Goal: Transaction & Acquisition: Purchase product/service

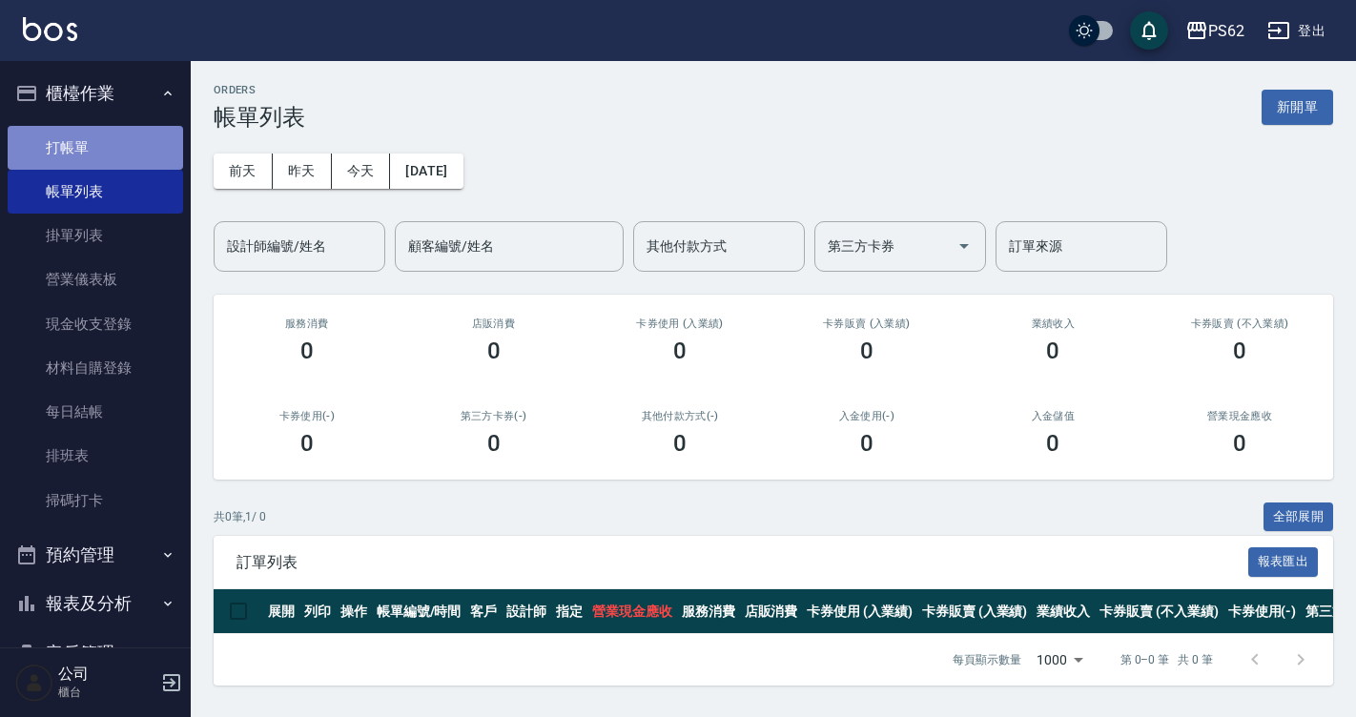
drag, startPoint x: 0, startPoint y: 0, endPoint x: 144, endPoint y: 133, distance: 195.7
click at [144, 133] on link "打帳單" at bounding box center [95, 148] width 175 height 44
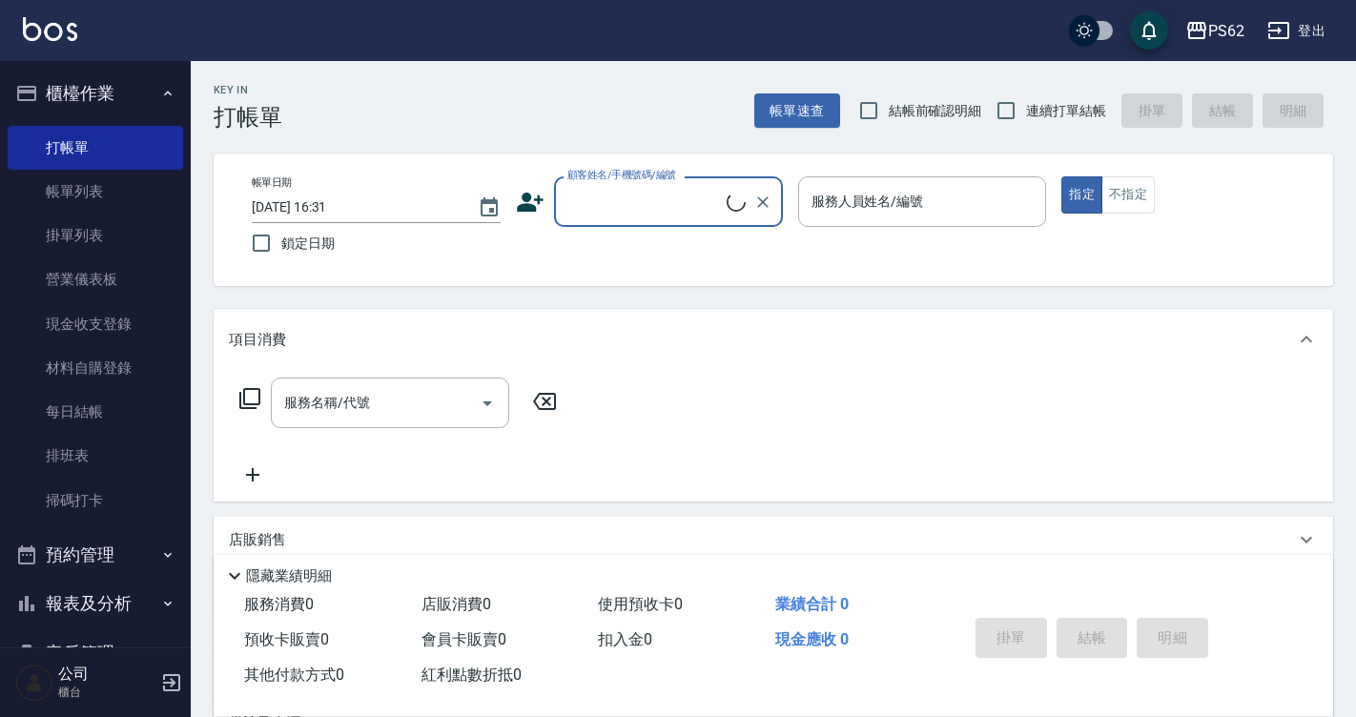
click at [634, 198] on input "顧客姓名/手機號碼/編號" at bounding box center [645, 201] width 164 height 33
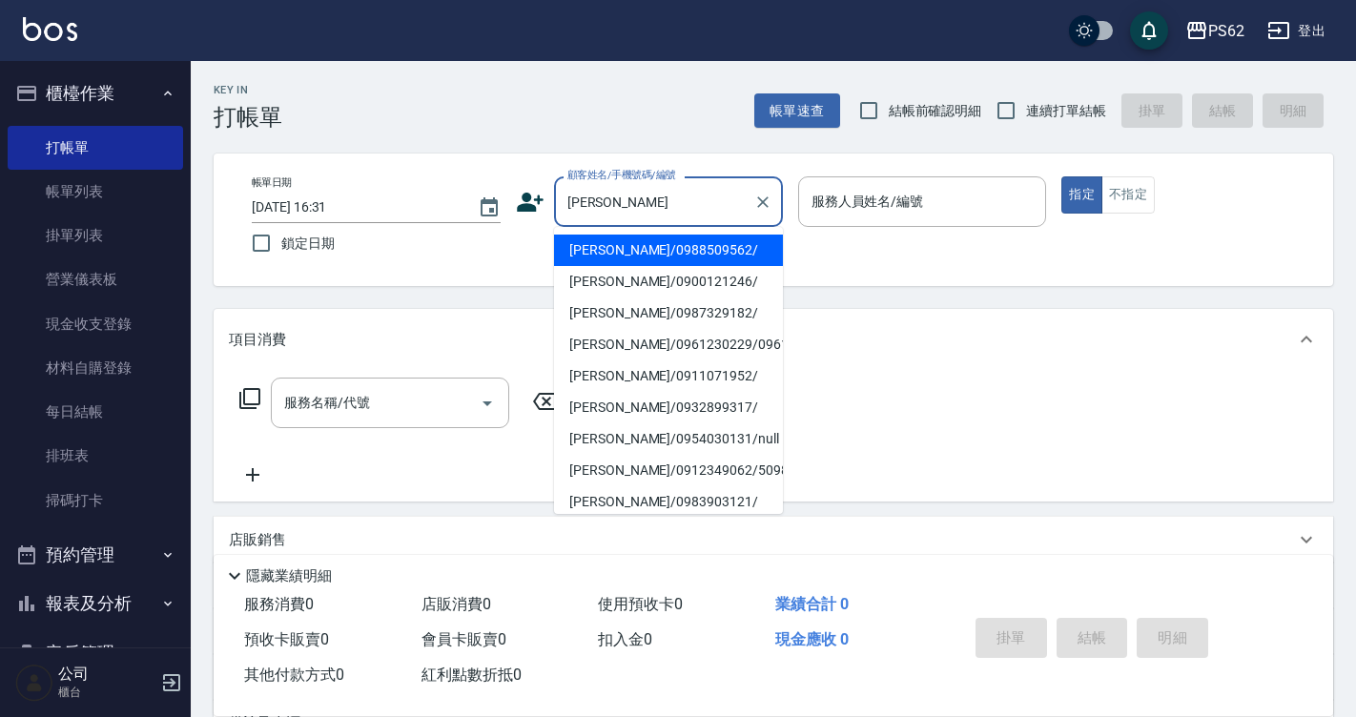
click at [624, 273] on li "[PERSON_NAME]/0900121246/" at bounding box center [668, 281] width 229 height 31
type input "[PERSON_NAME]/0900121246/"
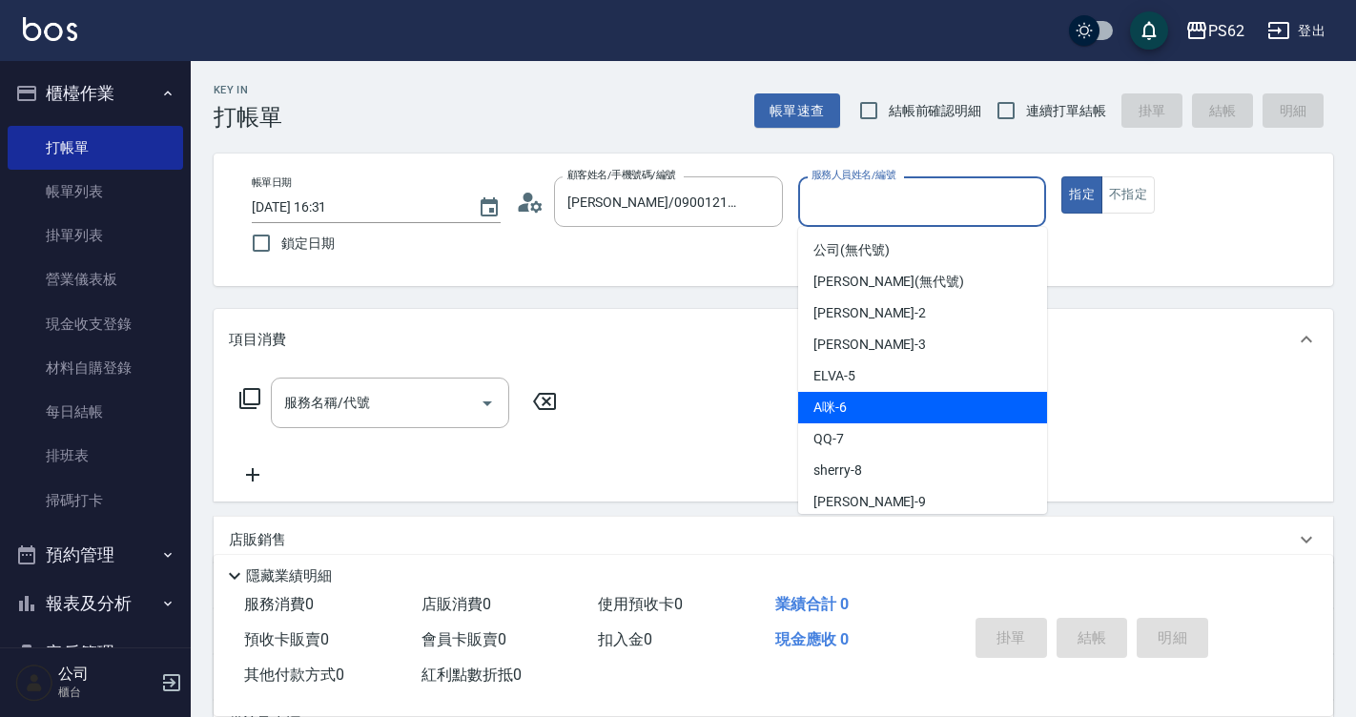
drag, startPoint x: 840, startPoint y: 198, endPoint x: 866, endPoint y: 397, distance: 200.0
click at [866, 397] on body "PS62 登出 櫃檯作業 打帳單 帳單列表 掛單列表 營業儀表板 現金收支登錄 材料自購登錄 每日結帳 排班表 掃碼打卡 預約管理 預約管理 單日預約紀錄 單…" at bounding box center [678, 464] width 1356 height 929
click at [866, 397] on div "A咪 -6" at bounding box center [922, 407] width 249 height 31
type input "A咪-6"
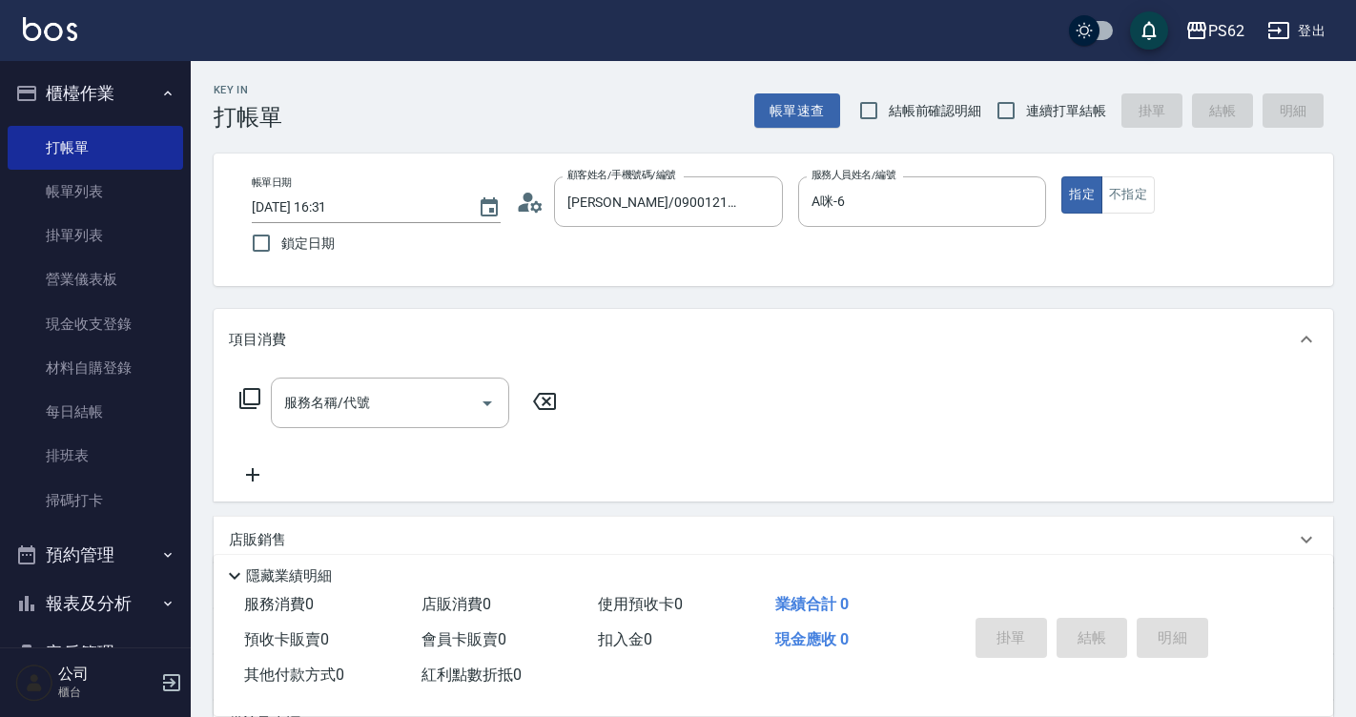
click at [257, 397] on icon at bounding box center [249, 398] width 23 height 23
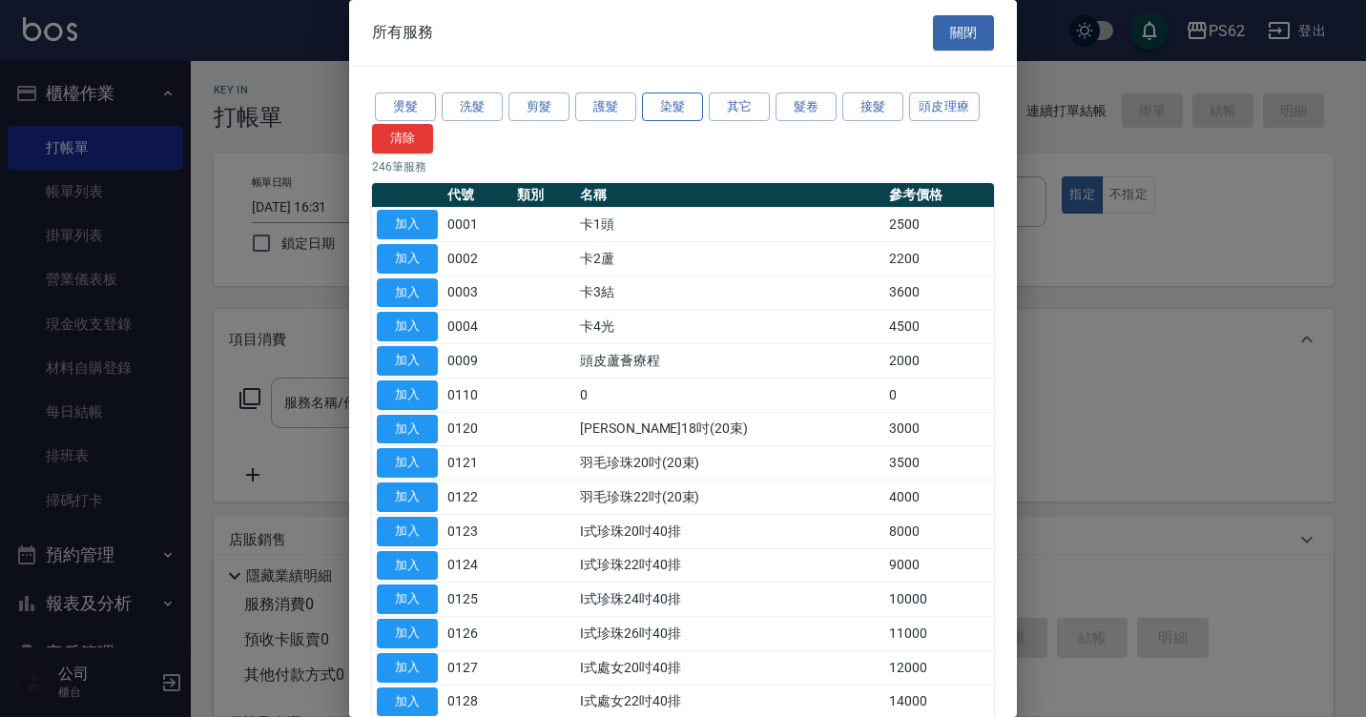
click at [688, 106] on button "染髮" at bounding box center [672, 108] width 61 height 30
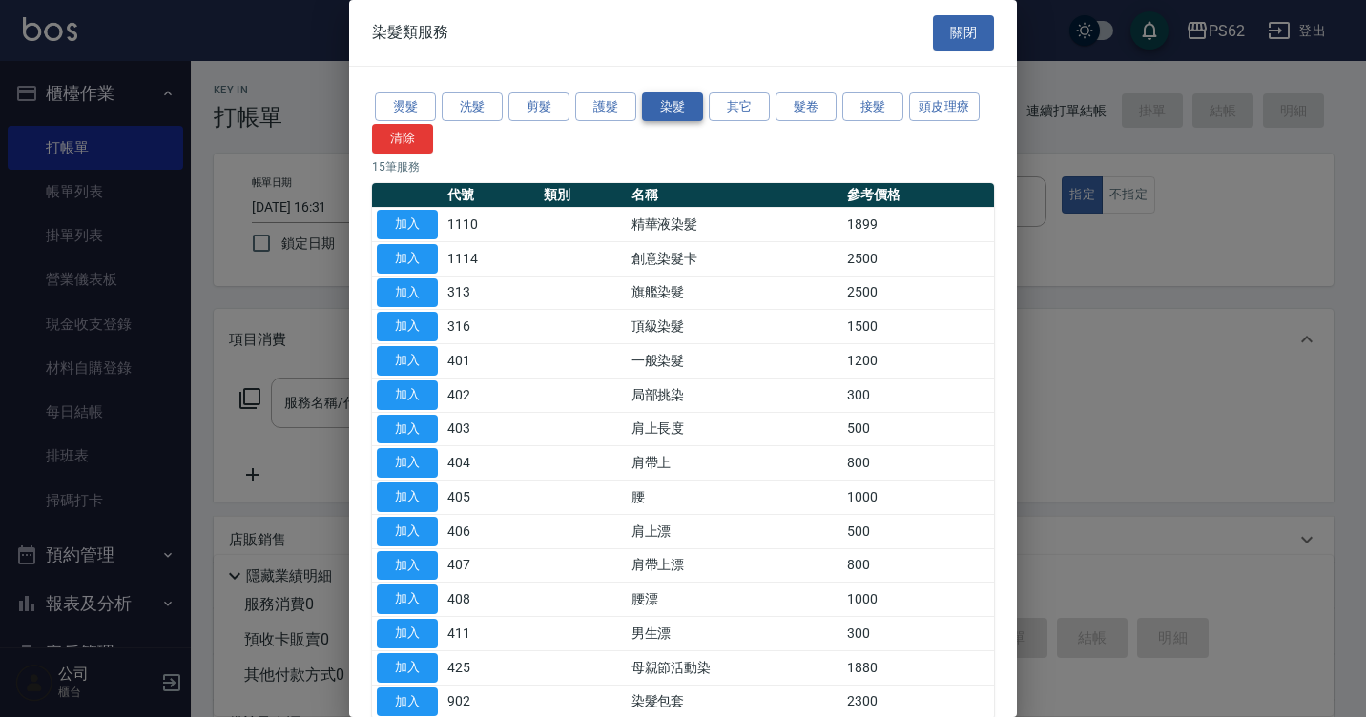
click at [678, 107] on button "染髮" at bounding box center [672, 108] width 61 height 30
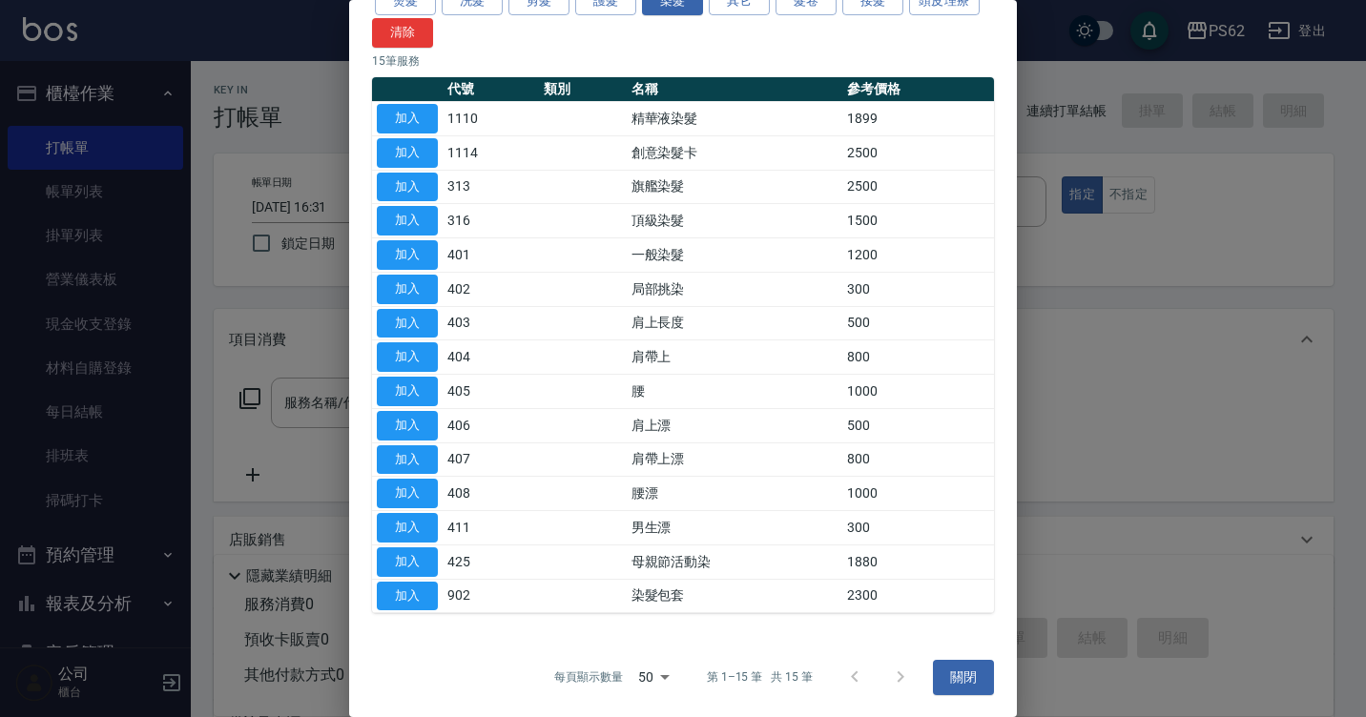
scroll to position [107, 0]
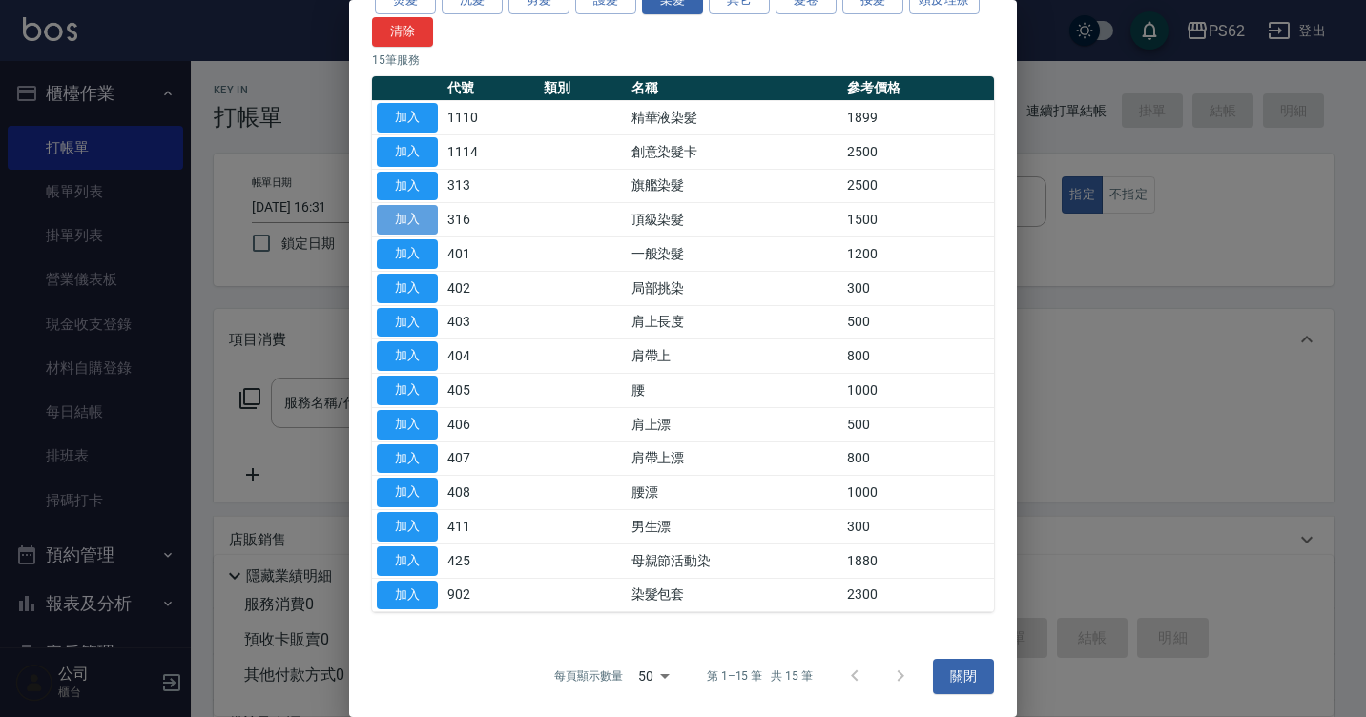
click at [396, 221] on button "加入" at bounding box center [407, 220] width 61 height 30
type input "頂級染髮(316)"
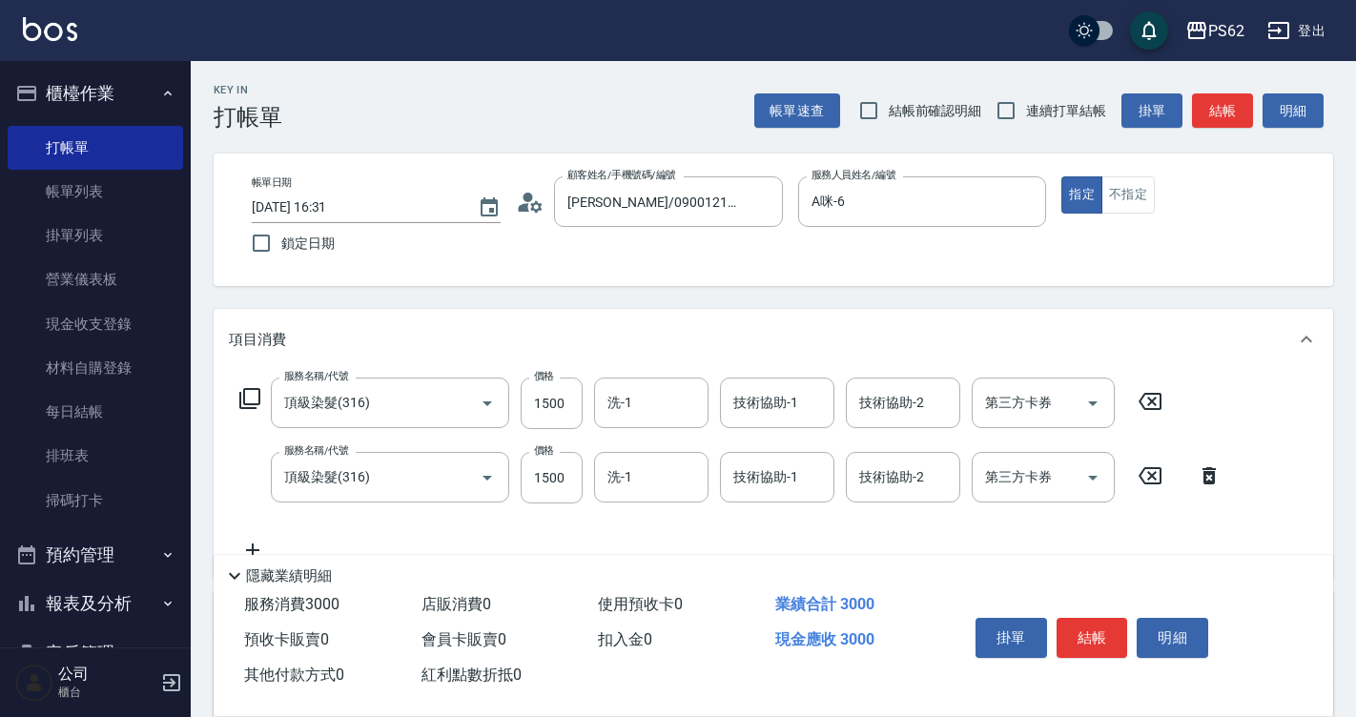
click at [1208, 479] on icon at bounding box center [1209, 475] width 48 height 23
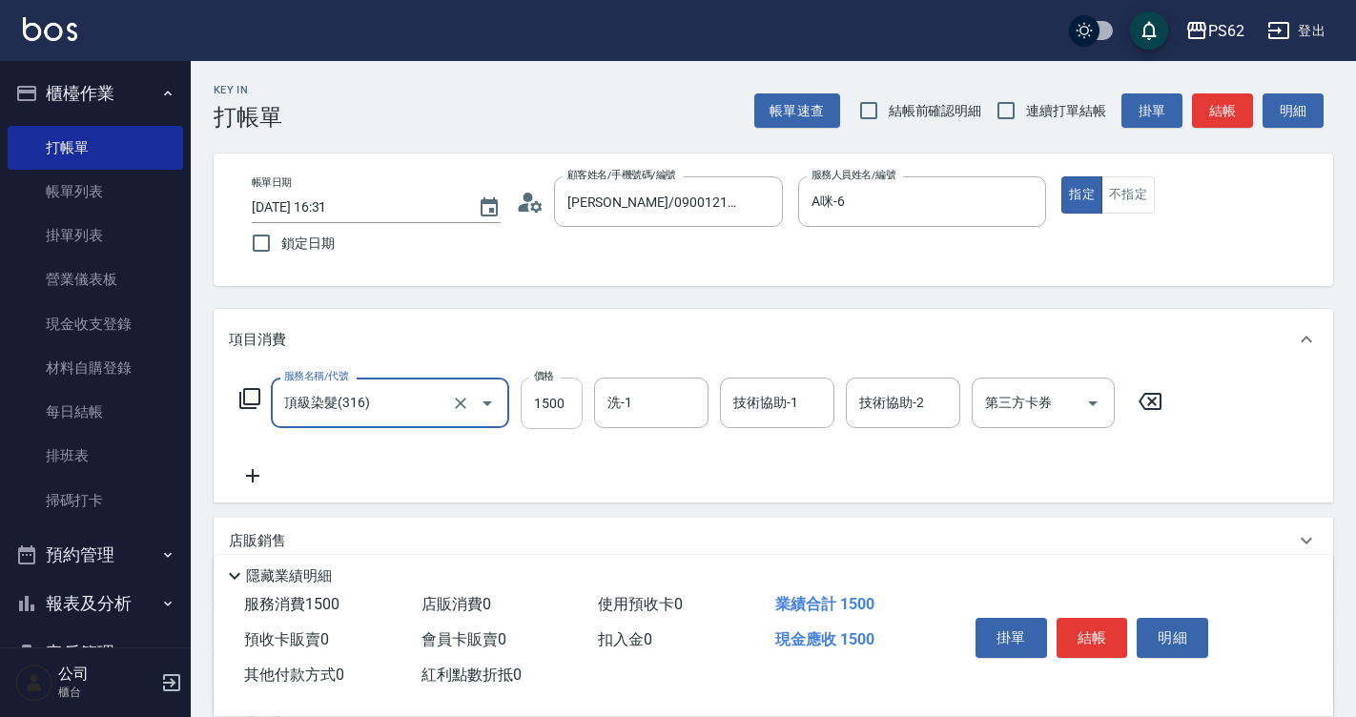
click at [570, 401] on input "1500" at bounding box center [552, 403] width 62 height 51
click at [252, 391] on icon at bounding box center [249, 398] width 23 height 23
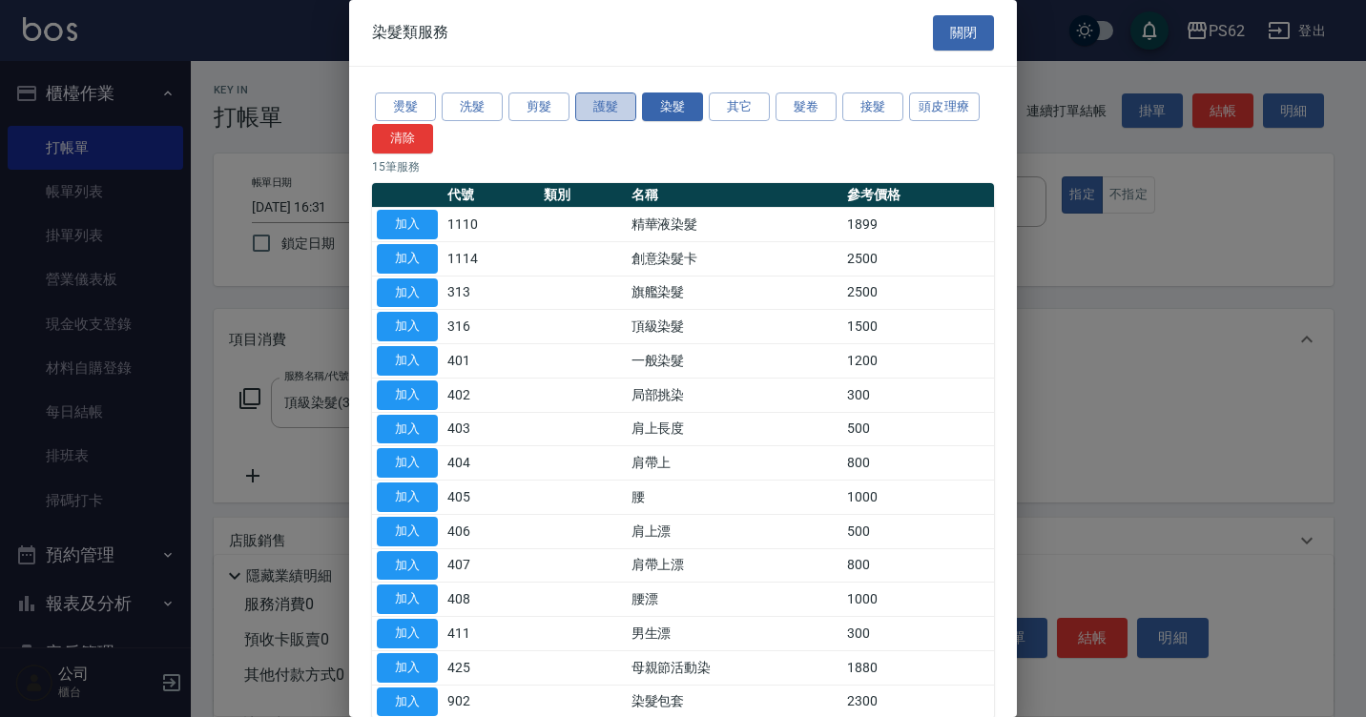
click at [615, 104] on button "護髮" at bounding box center [605, 108] width 61 height 30
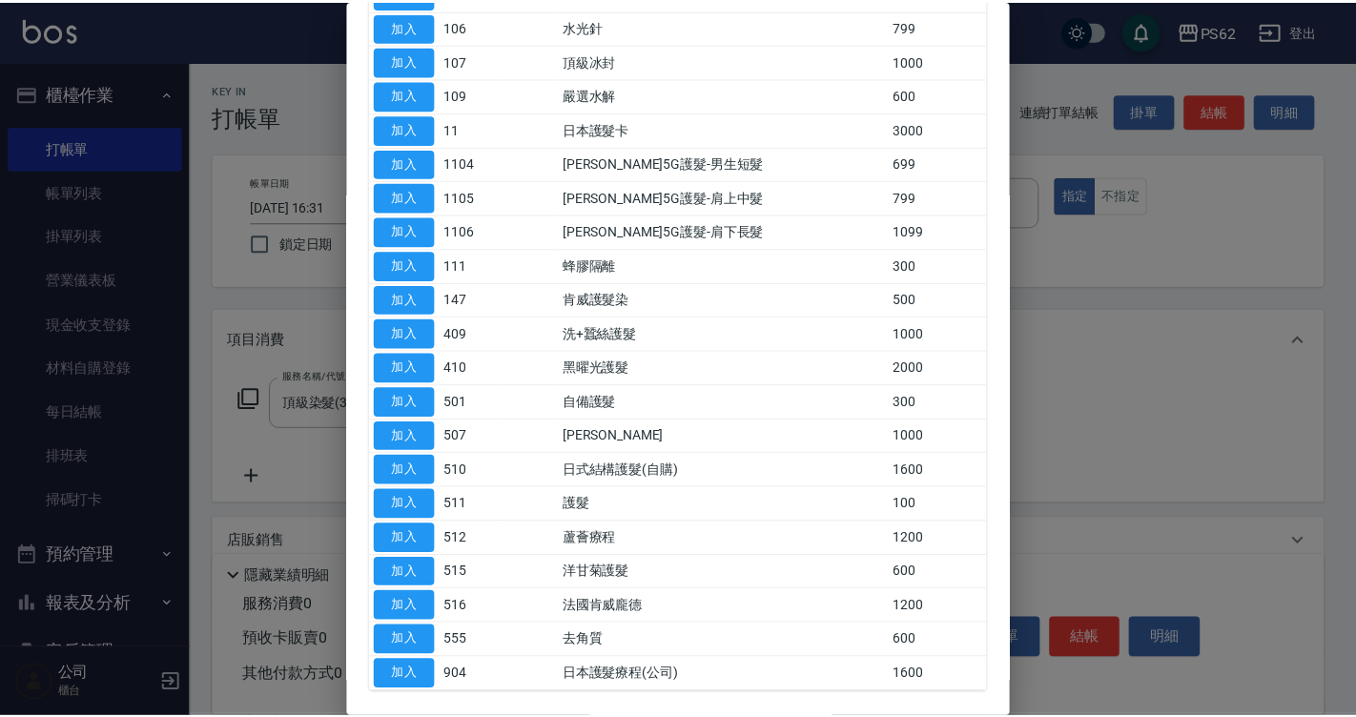
scroll to position [572, 0]
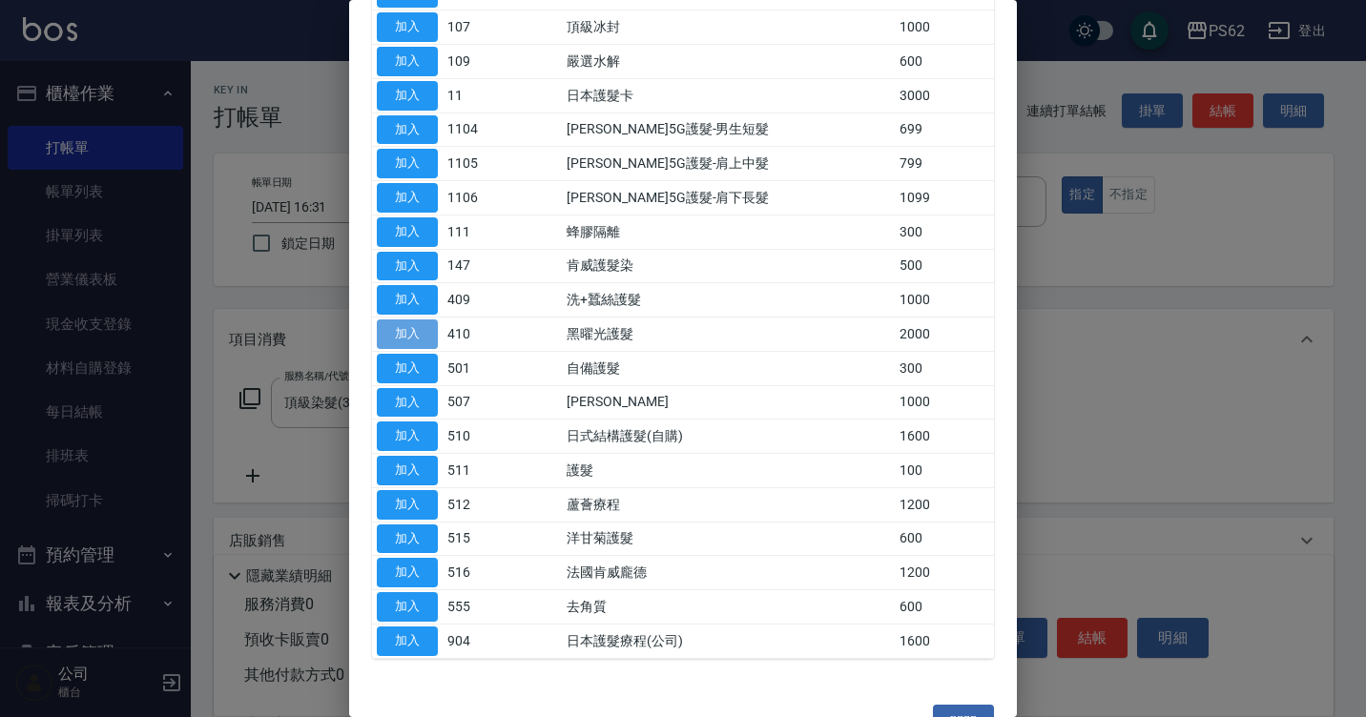
click at [413, 334] on button "加入" at bounding box center [407, 334] width 61 height 30
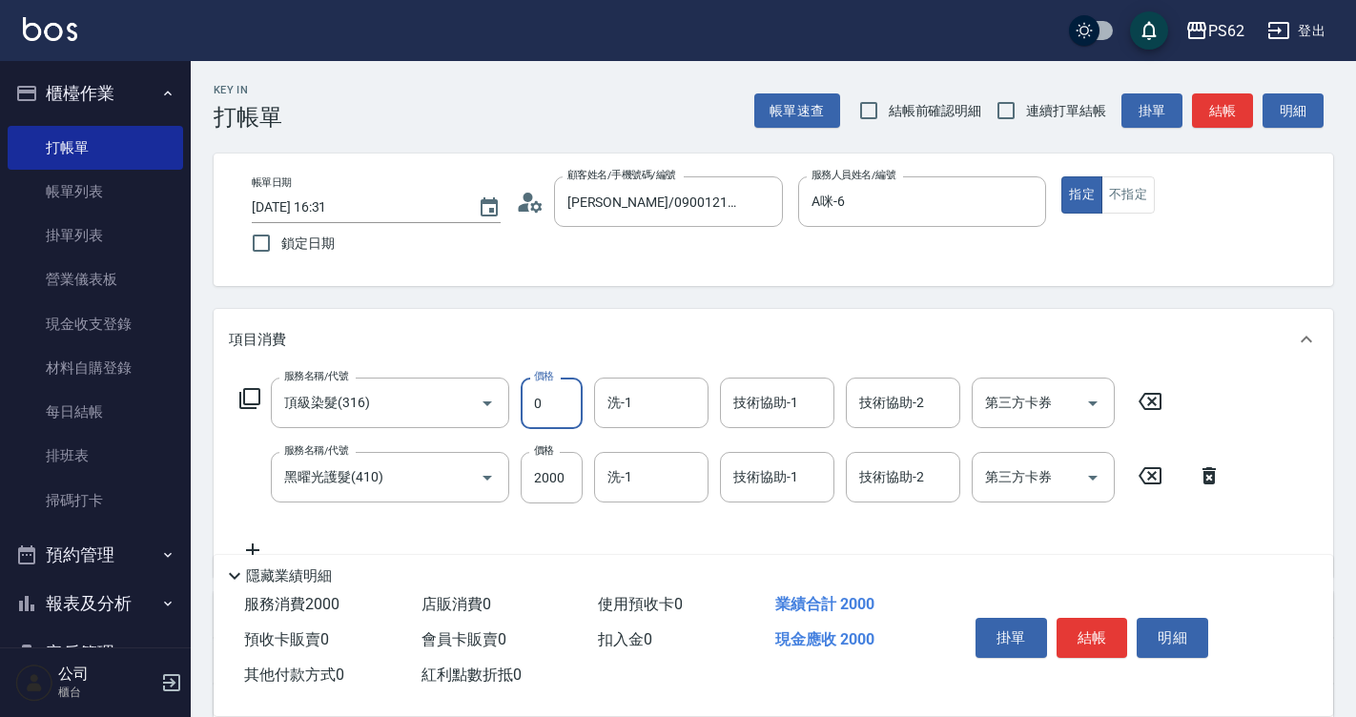
click at [556, 388] on input "0" at bounding box center [552, 403] width 62 height 51
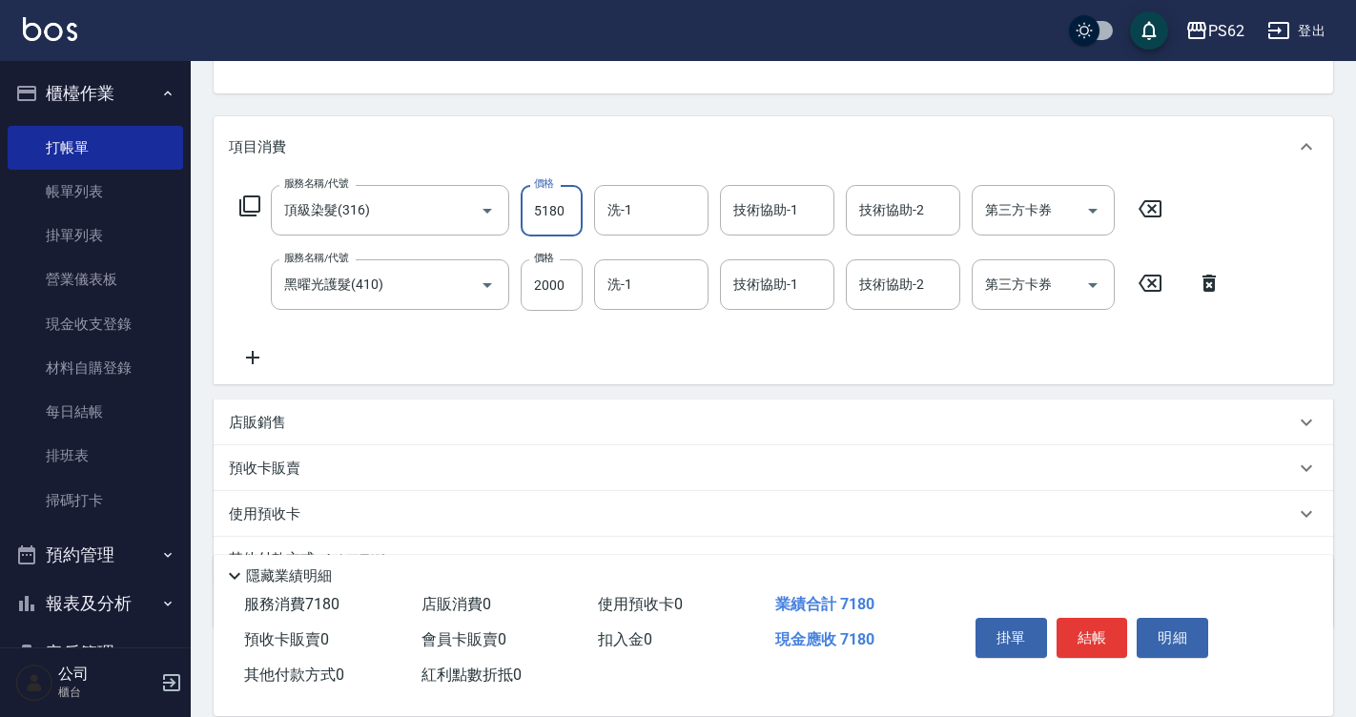
scroll to position [192, 0]
type input "5180"
click at [274, 513] on p "使用預收卡" at bounding box center [265, 515] width 72 height 20
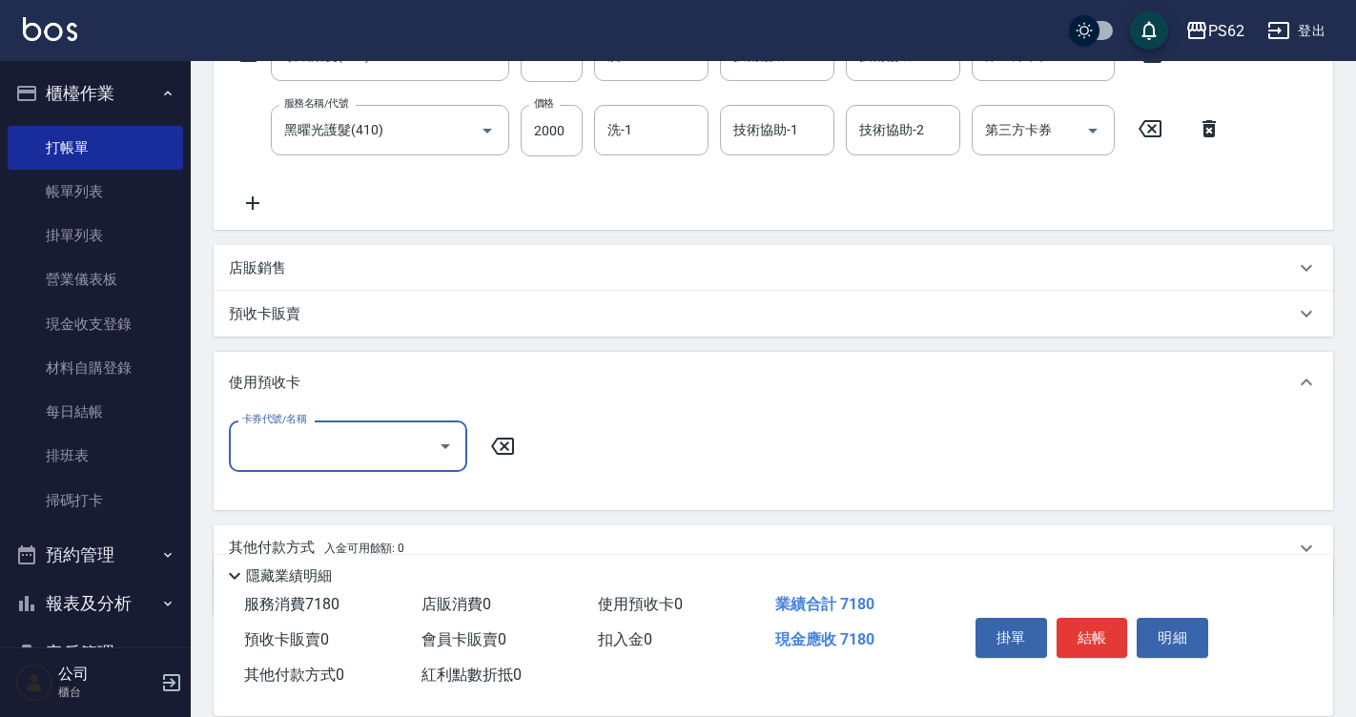
scroll to position [382, 0]
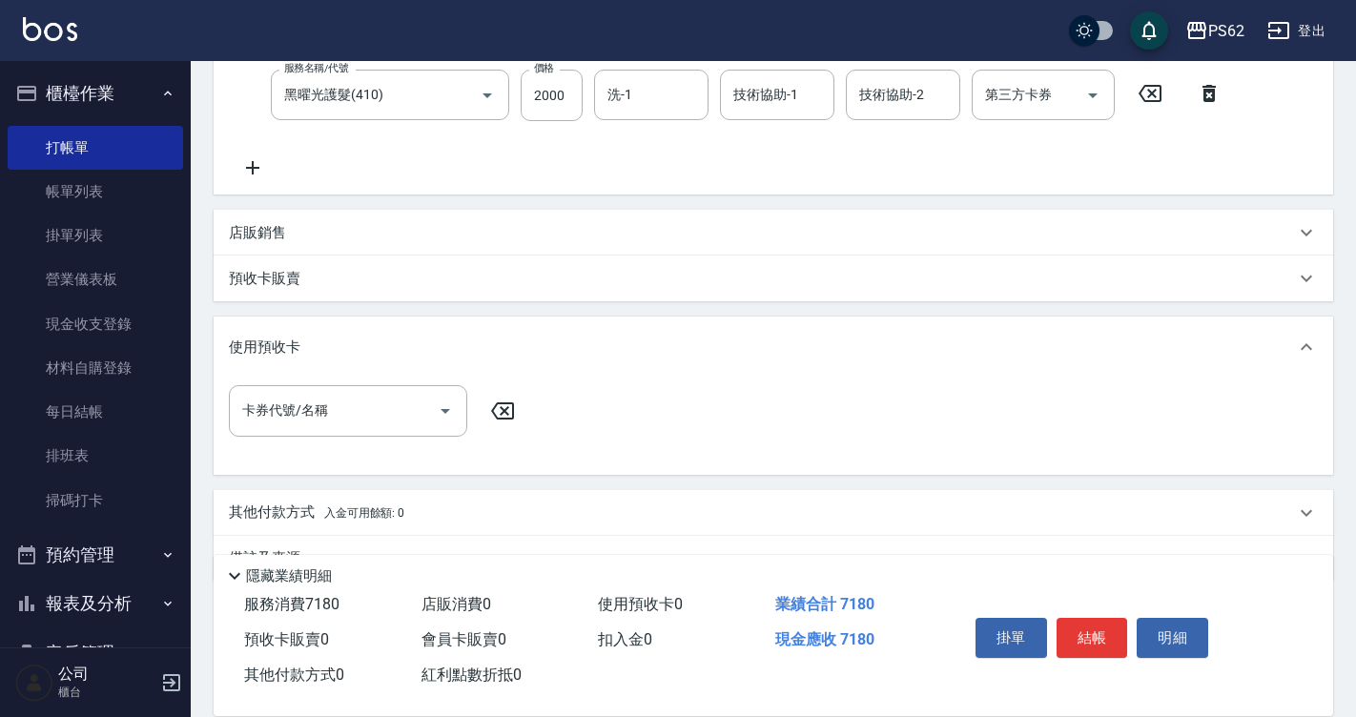
click at [277, 498] on div "其他付款方式 入金可用餘額: 0" at bounding box center [774, 513] width 1120 height 46
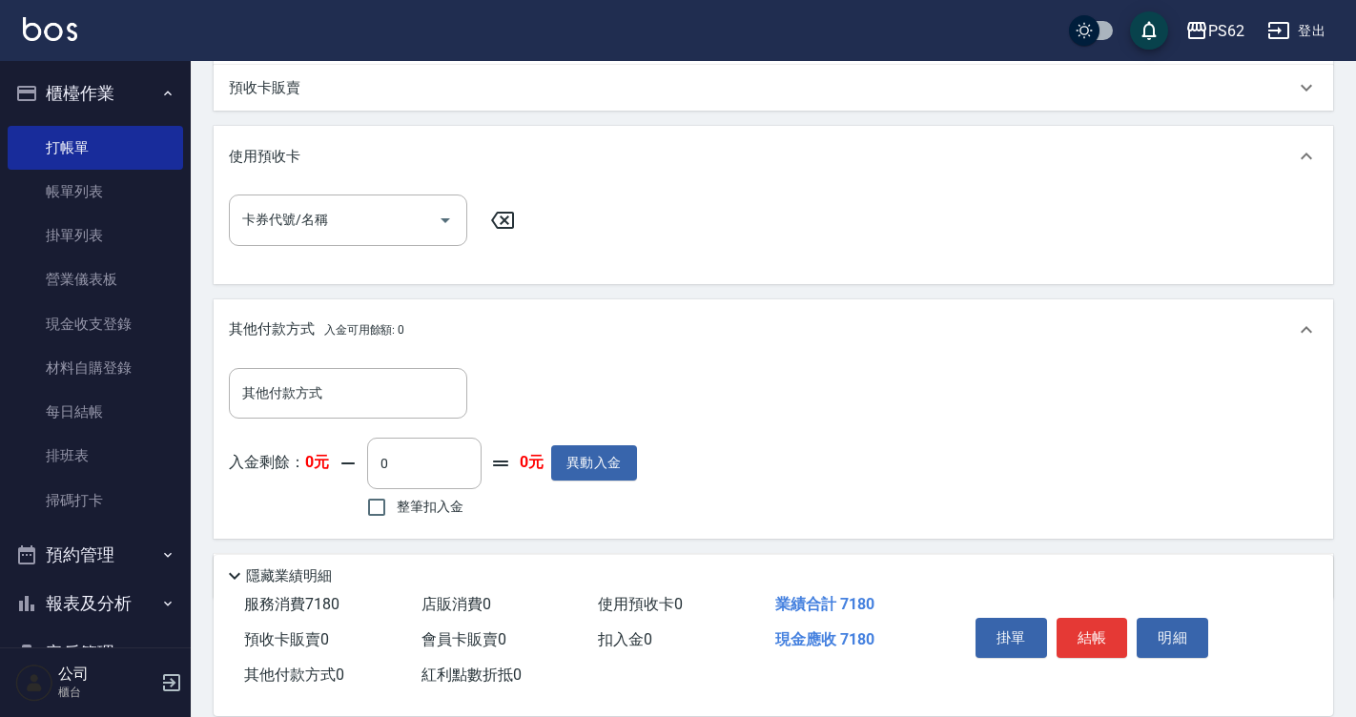
click at [280, 327] on p "其他付款方式 入金可用餘額: 0" at bounding box center [316, 329] width 175 height 21
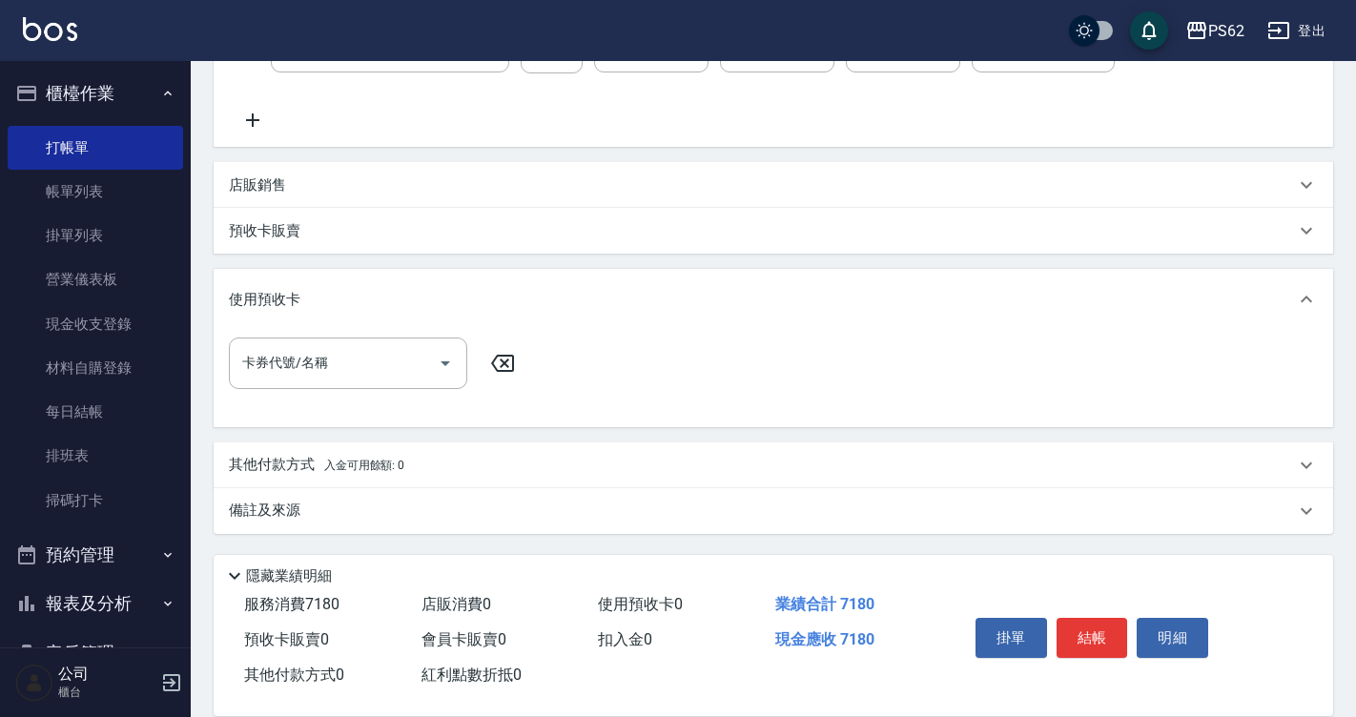
scroll to position [430, 0]
click at [281, 457] on p "其他付款方式 入金可用餘額: 0" at bounding box center [316, 465] width 175 height 21
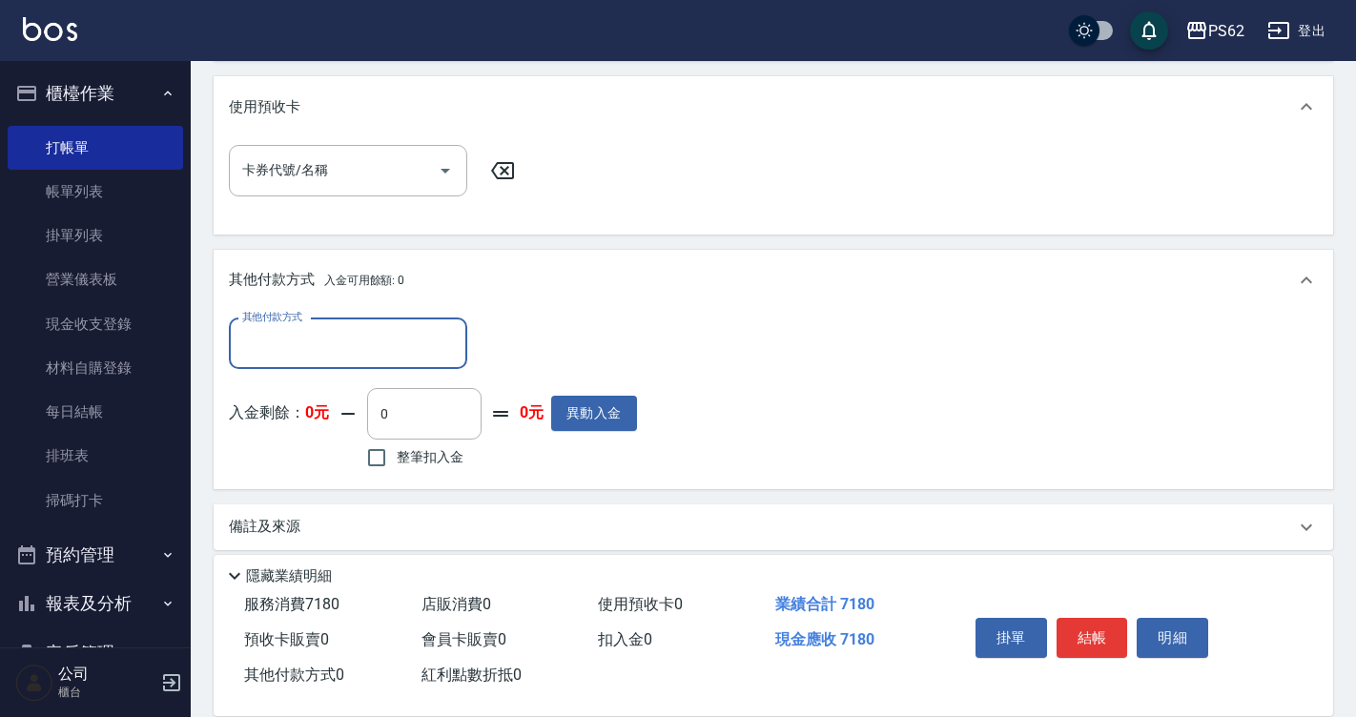
scroll to position [639, 0]
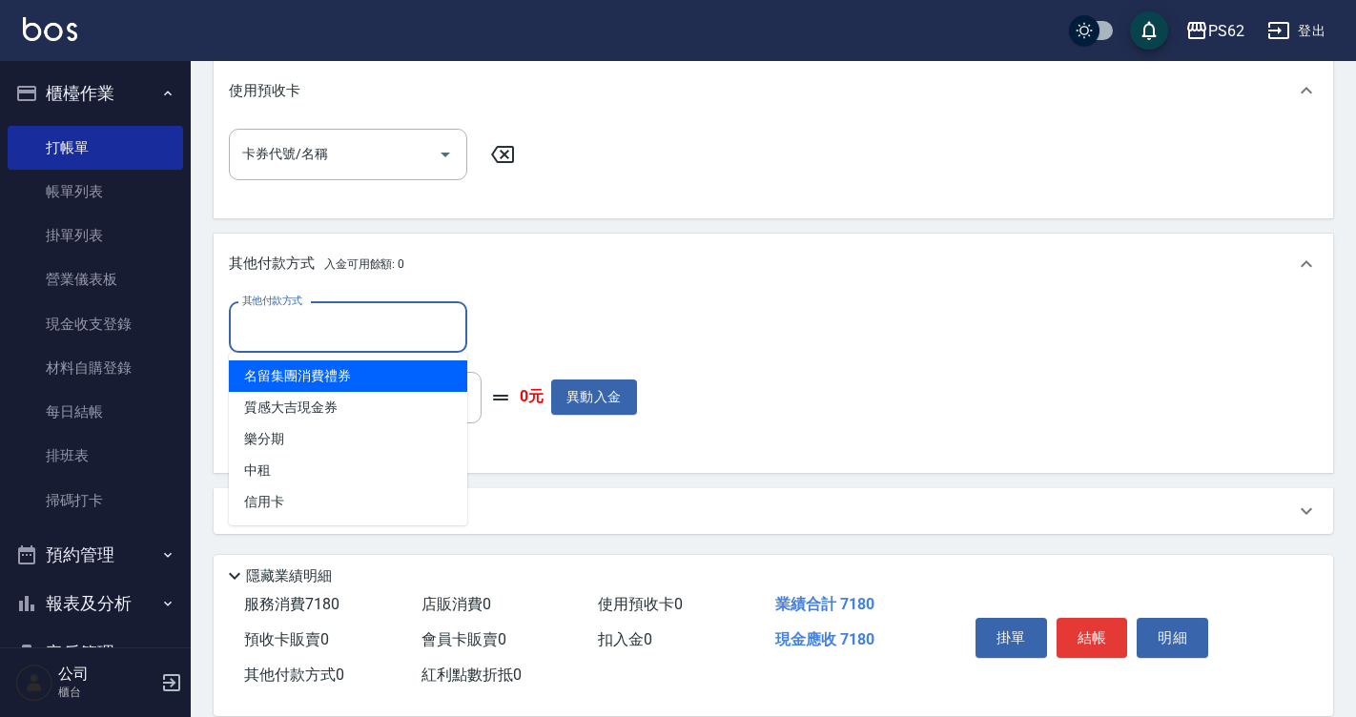
click at [278, 332] on input "其他付款方式" at bounding box center [347, 327] width 221 height 33
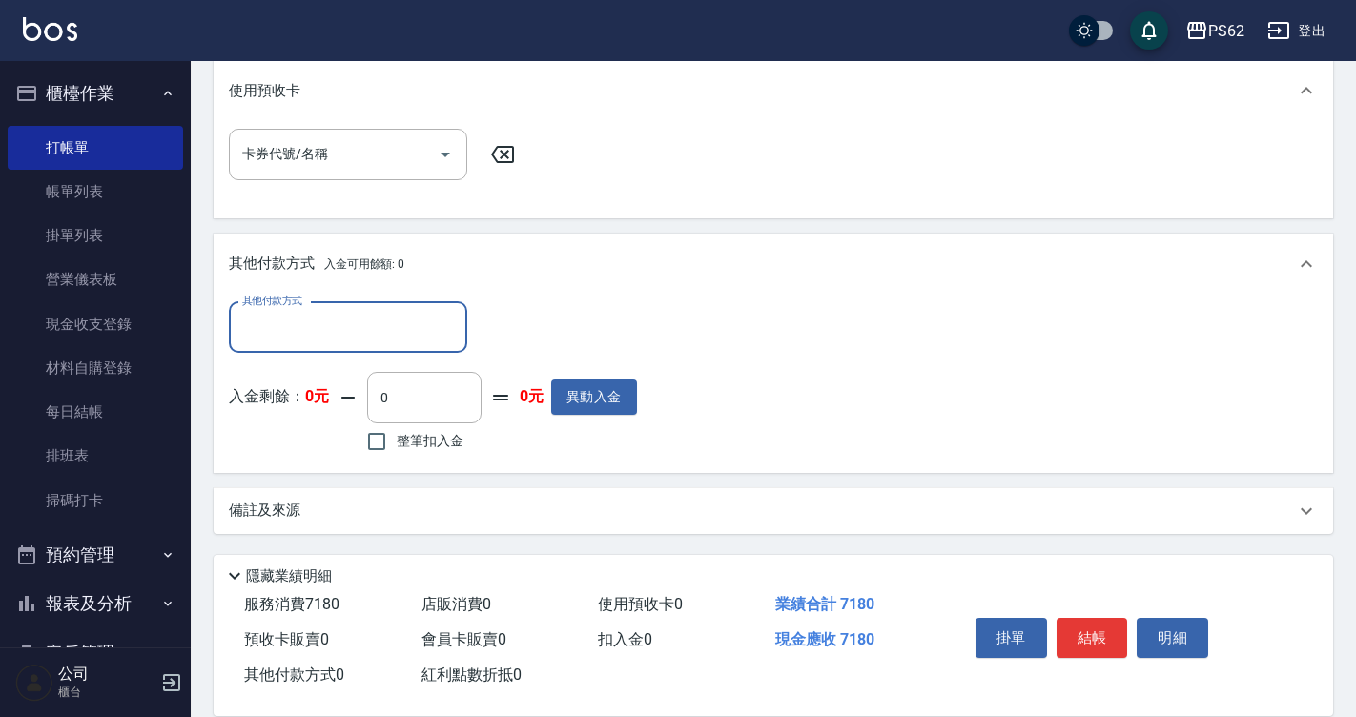
click at [278, 332] on input "其他付款方式" at bounding box center [347, 327] width 221 height 33
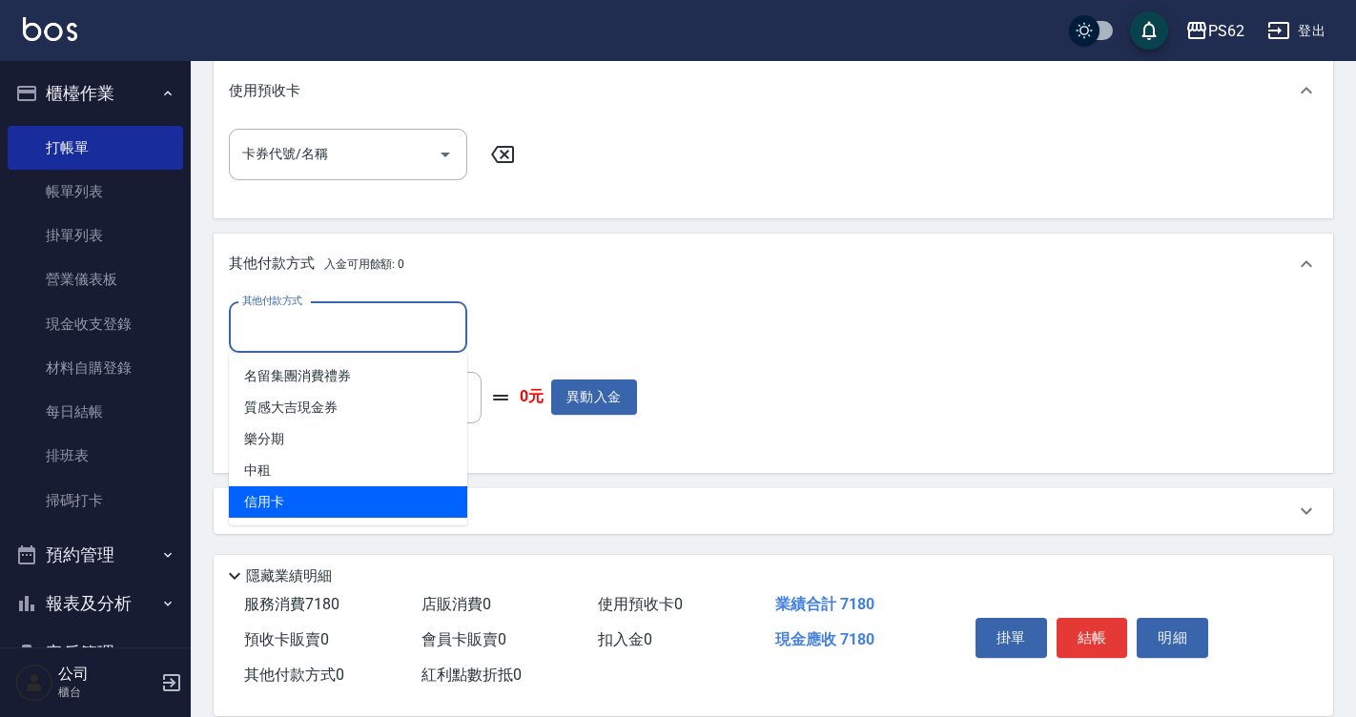
drag, startPoint x: 278, startPoint y: 332, endPoint x: 283, endPoint y: 491, distance: 159.4
click at [283, 491] on body "PS62 登出 櫃檯作業 打帳單 帳單列表 掛單列表 營業儀表板 現金收支登錄 材料自購登錄 每日結帳 排班表 掃碼打卡 預約管理 預約管理 單日預約紀錄 單…" at bounding box center [678, 39] width 1356 height 1356
click at [283, 491] on span "信用卡" at bounding box center [348, 501] width 238 height 31
type input "信用卡"
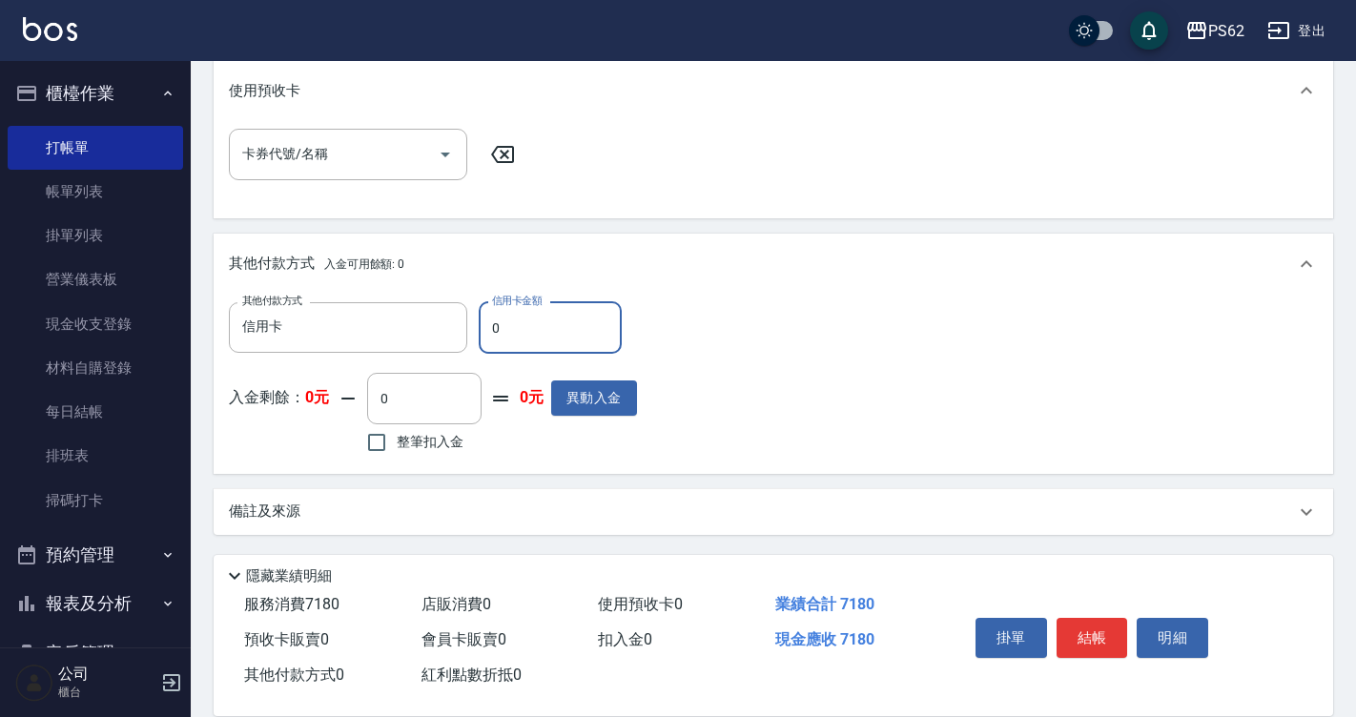
click at [546, 337] on input "0" at bounding box center [550, 327] width 143 height 51
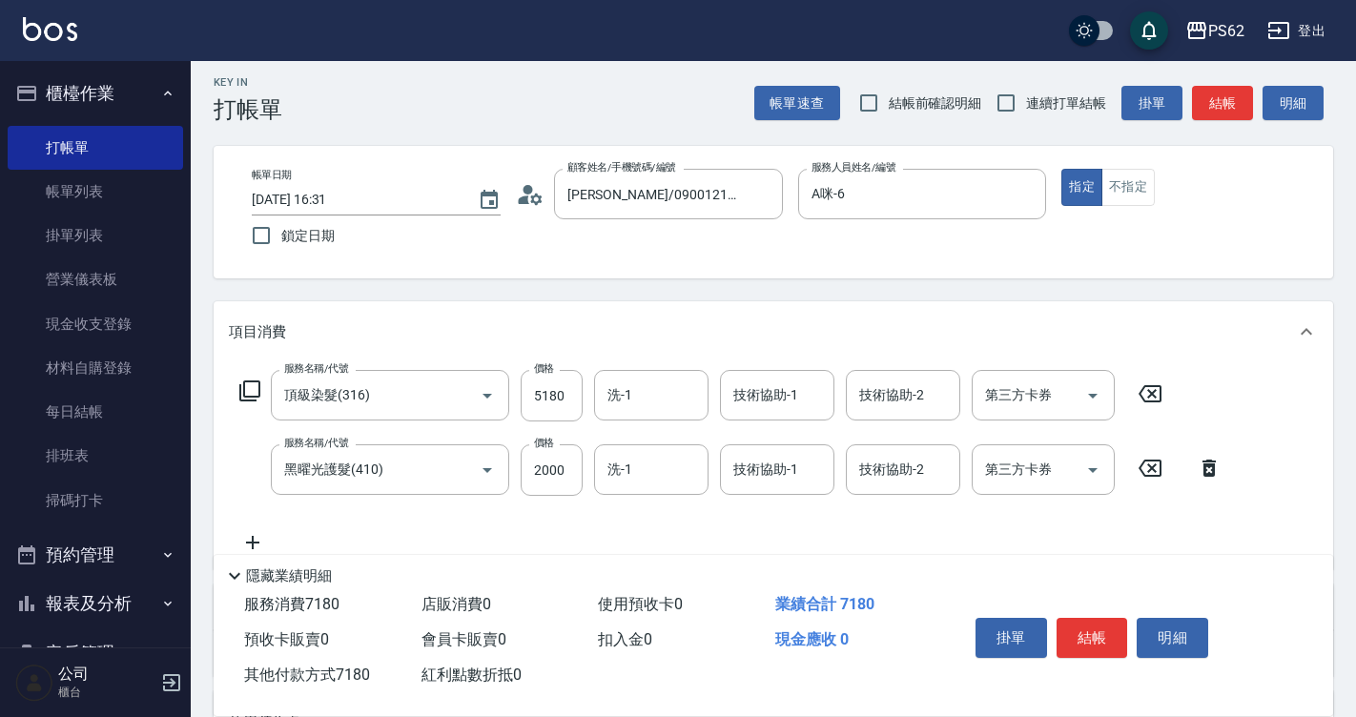
scroll to position [0, 0]
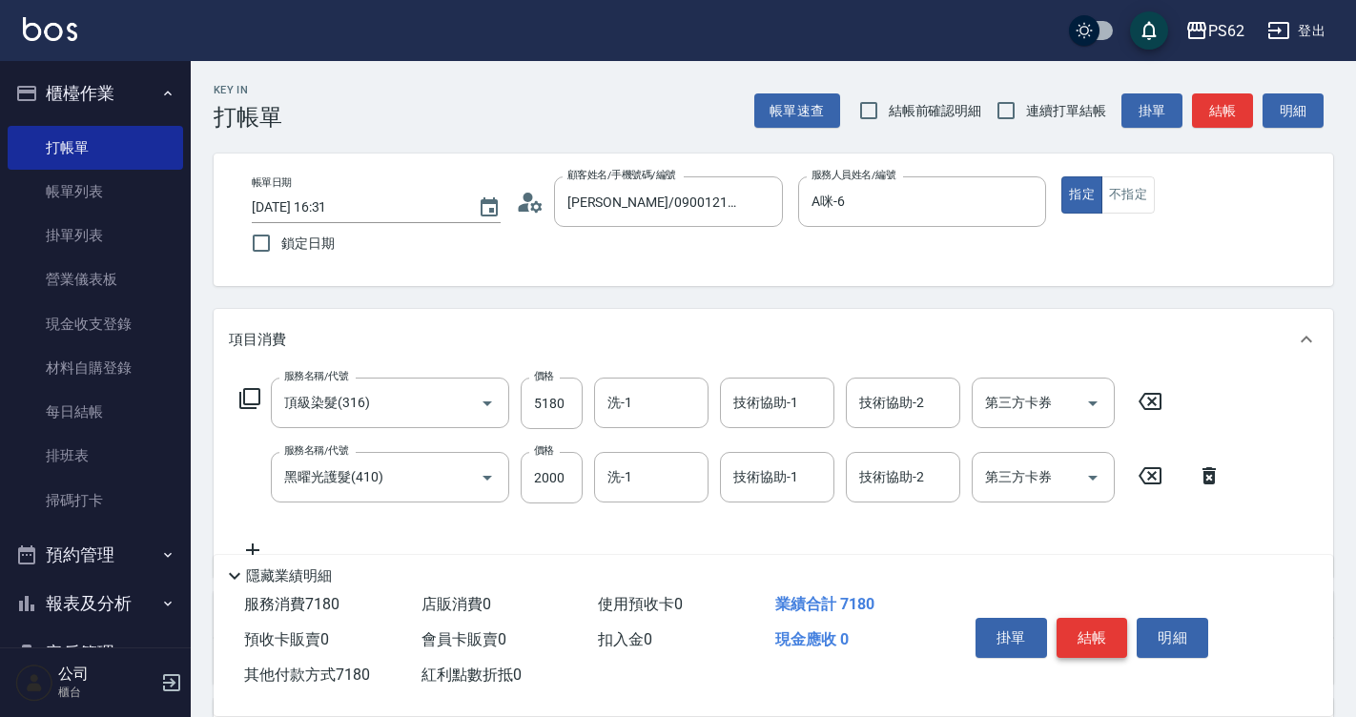
type input "7180"
click at [1105, 638] on button "結帳" at bounding box center [1093, 638] width 72 height 40
click at [1105, 638] on div "掛單 結帳 明細" at bounding box center [1092, 640] width 249 height 60
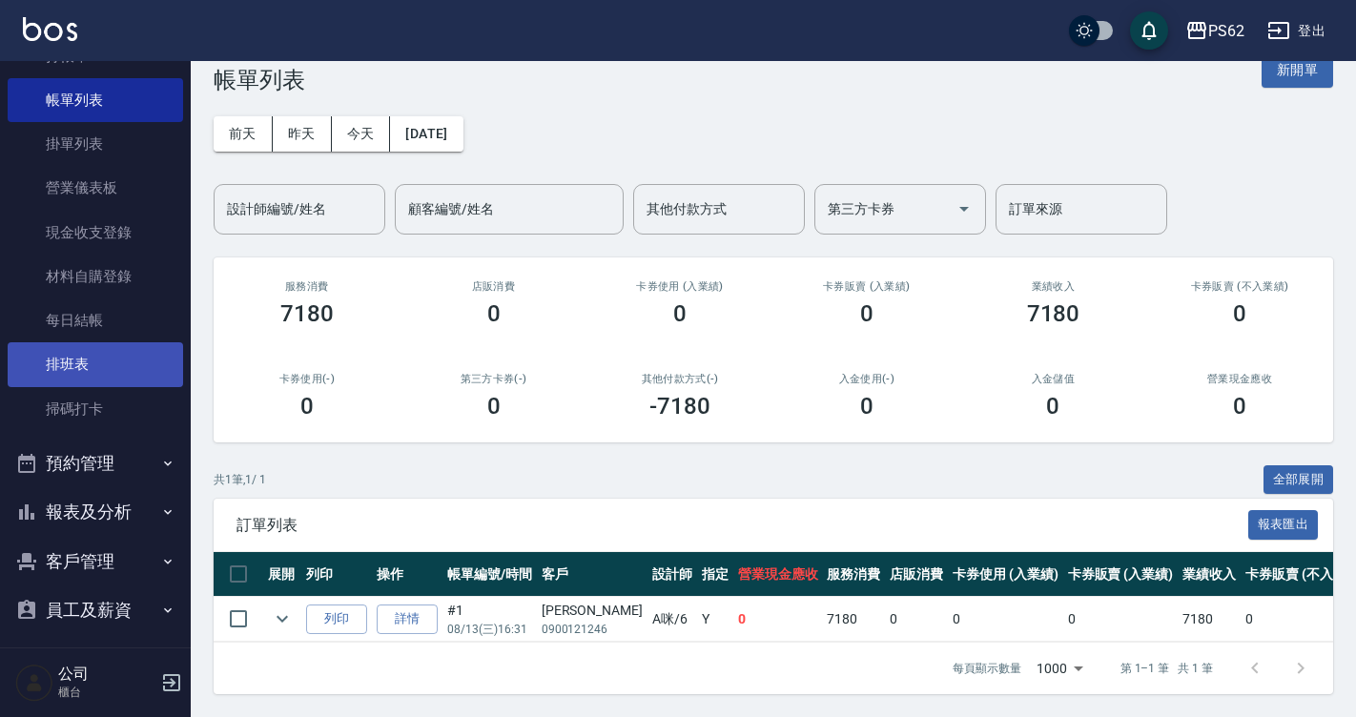
scroll to position [200, 0]
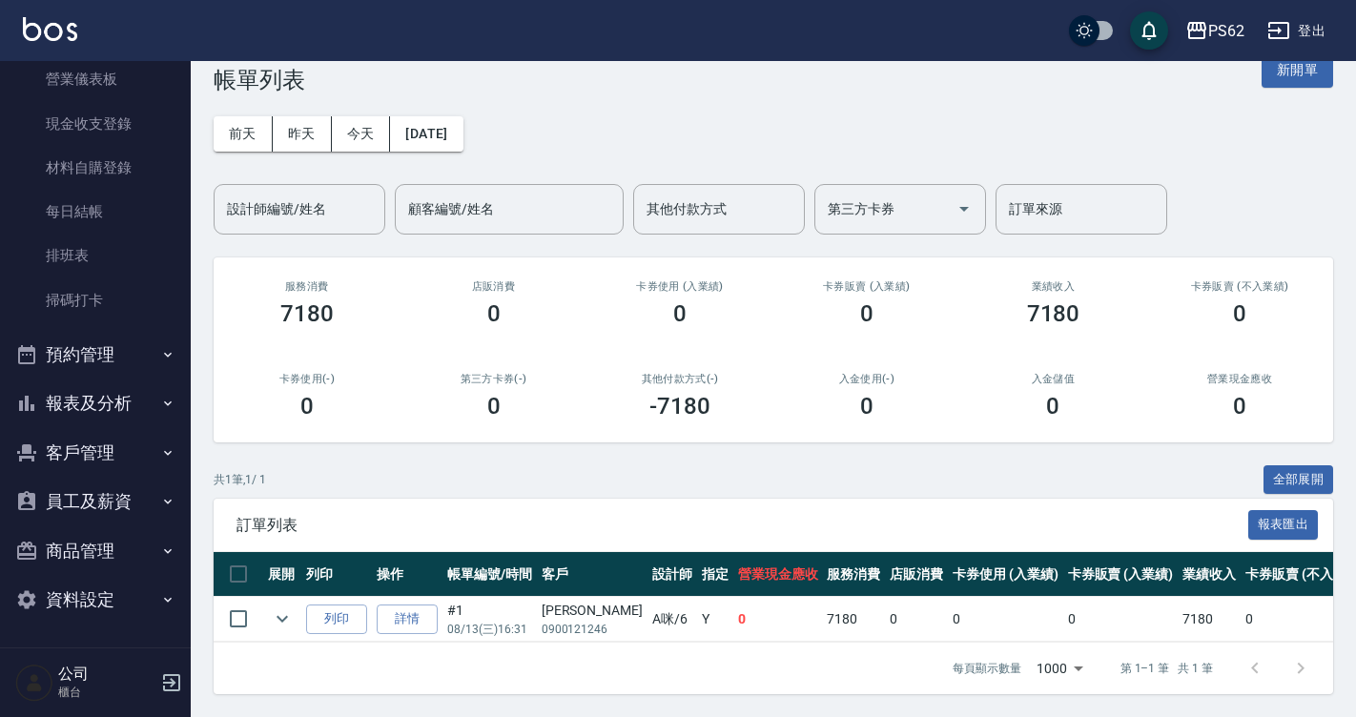
click at [107, 408] on button "報表及分析" at bounding box center [95, 404] width 175 height 50
click at [106, 399] on button "報表及分析" at bounding box center [95, 404] width 175 height 50
click at [89, 402] on button "報表及分析" at bounding box center [95, 404] width 175 height 50
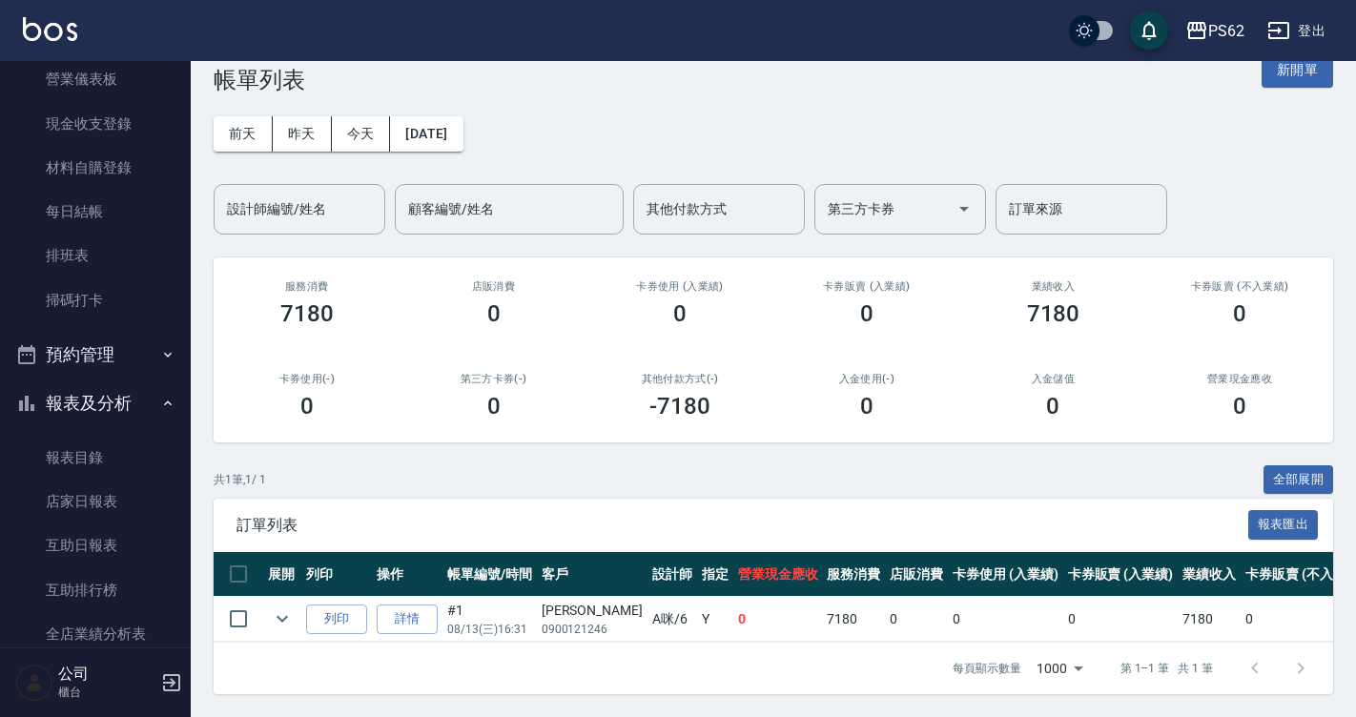
scroll to position [677, 0]
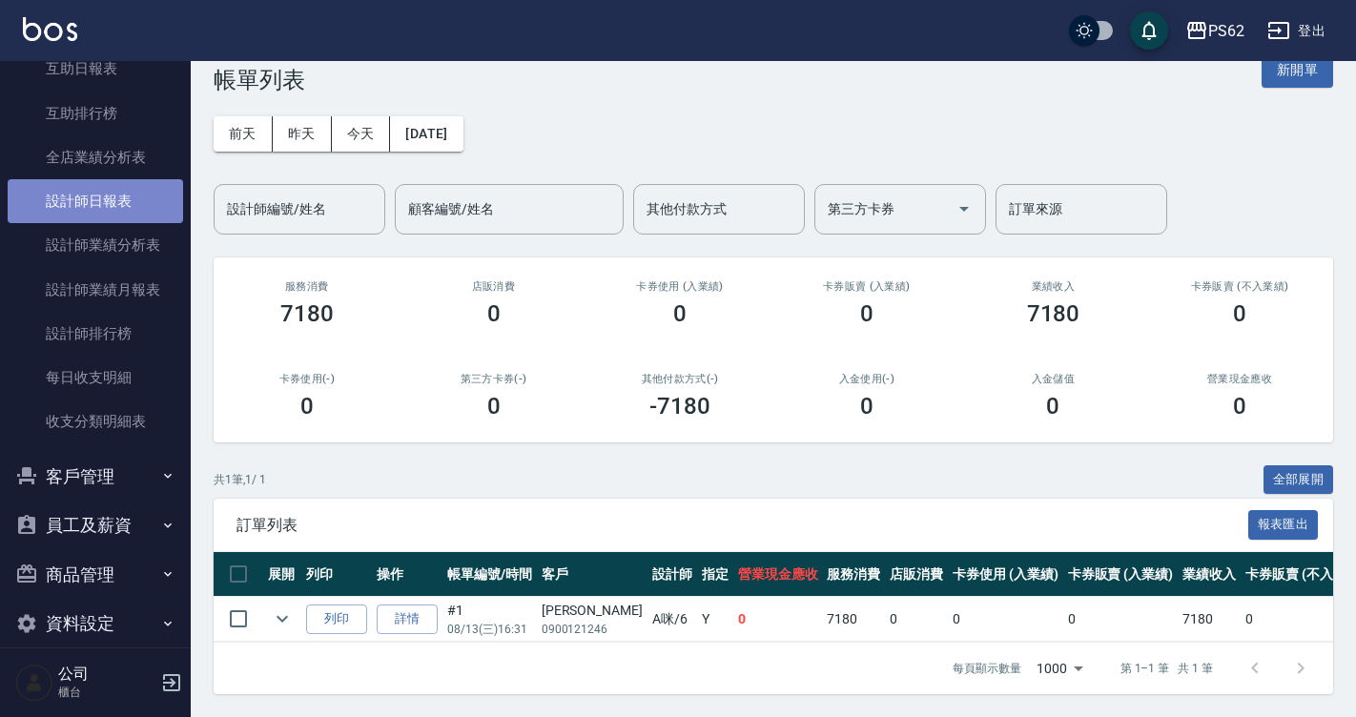
click at [111, 191] on link "設計師日報表" at bounding box center [95, 201] width 175 height 44
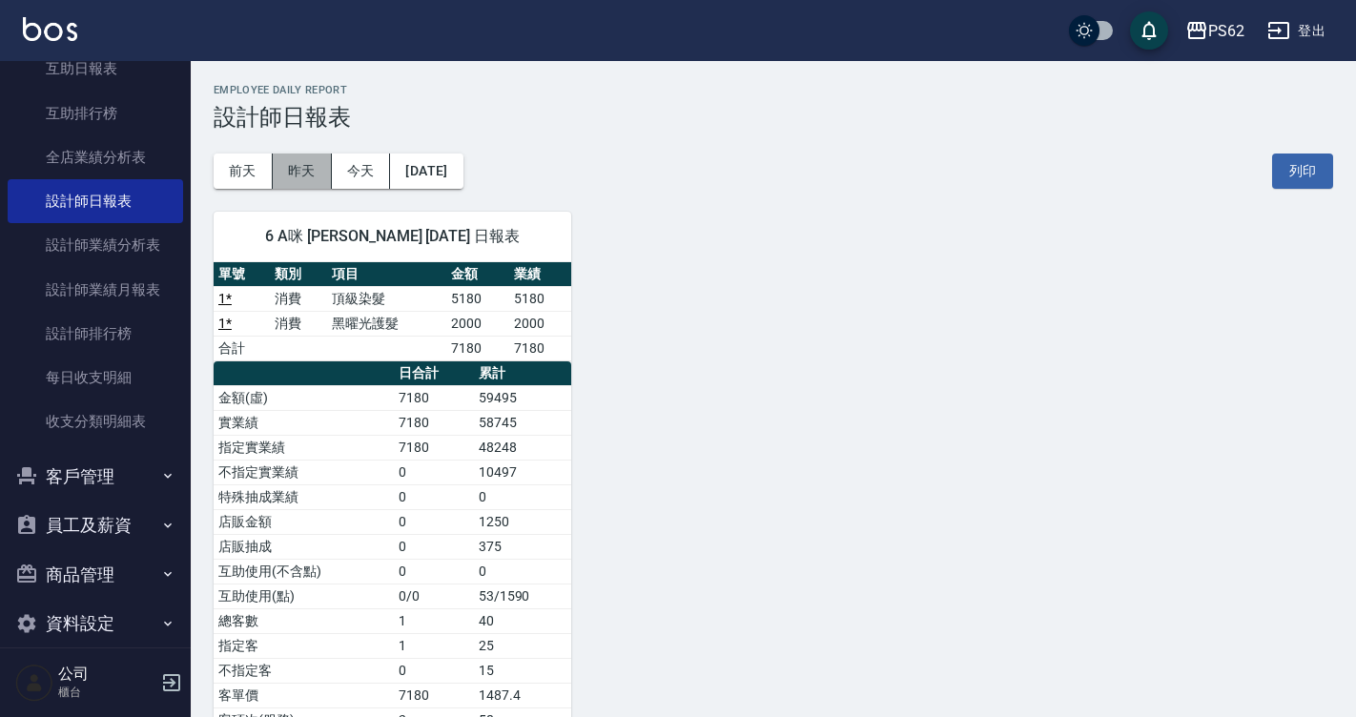
click at [305, 171] on button "昨天" at bounding box center [302, 171] width 59 height 35
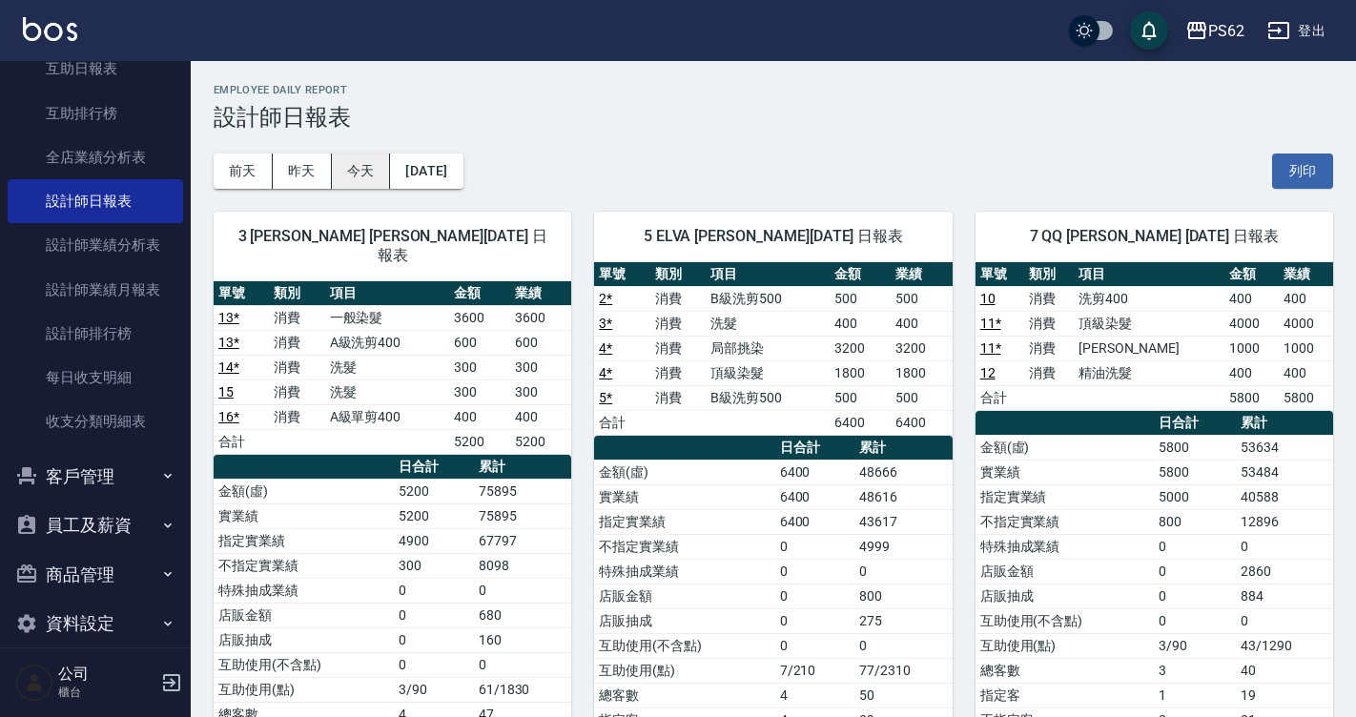
click at [386, 178] on button "今天" at bounding box center [361, 171] width 59 height 35
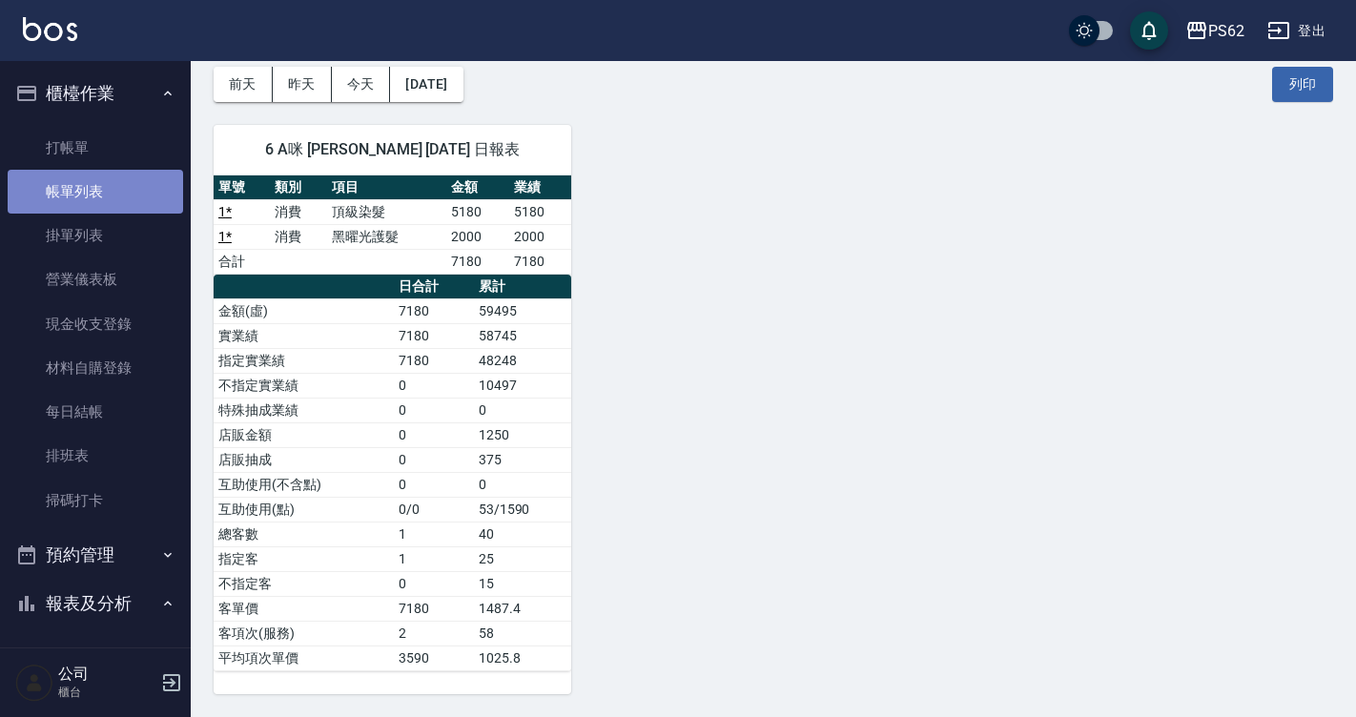
click at [96, 196] on link "帳單列表" at bounding box center [95, 192] width 175 height 44
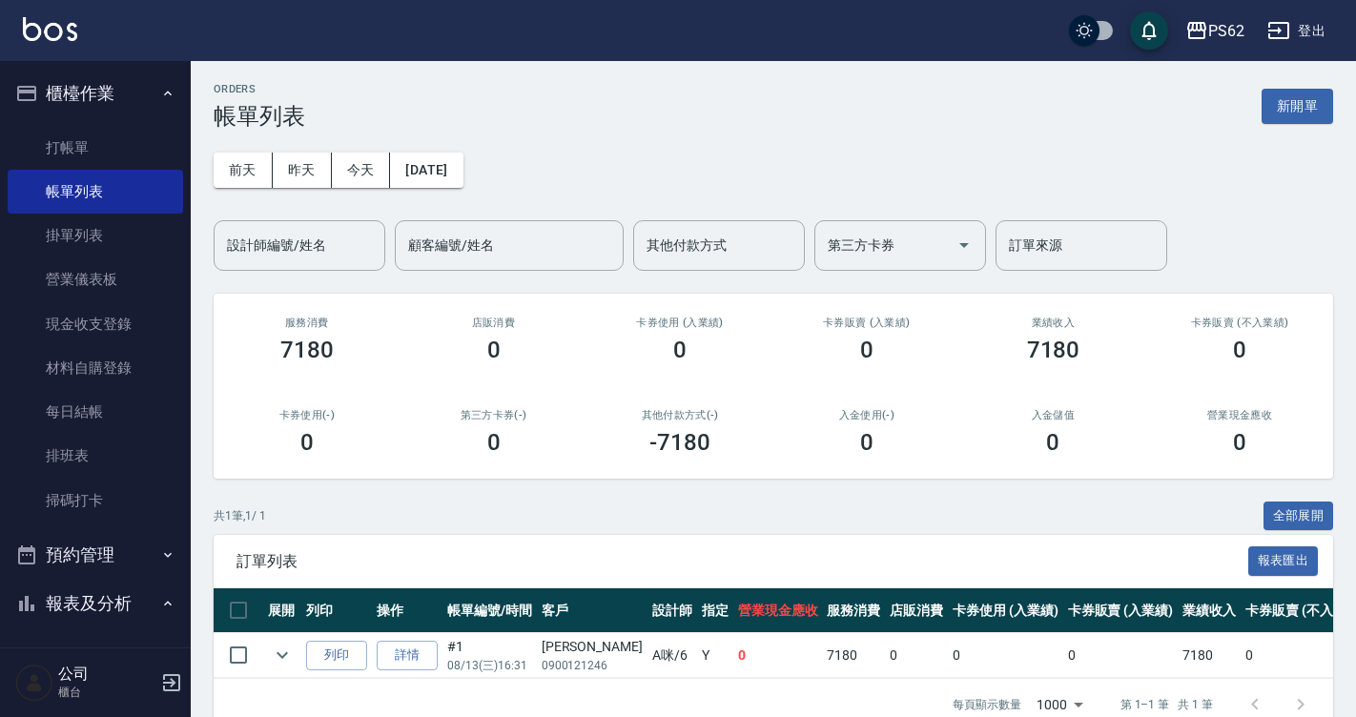
scroll to position [51, 0]
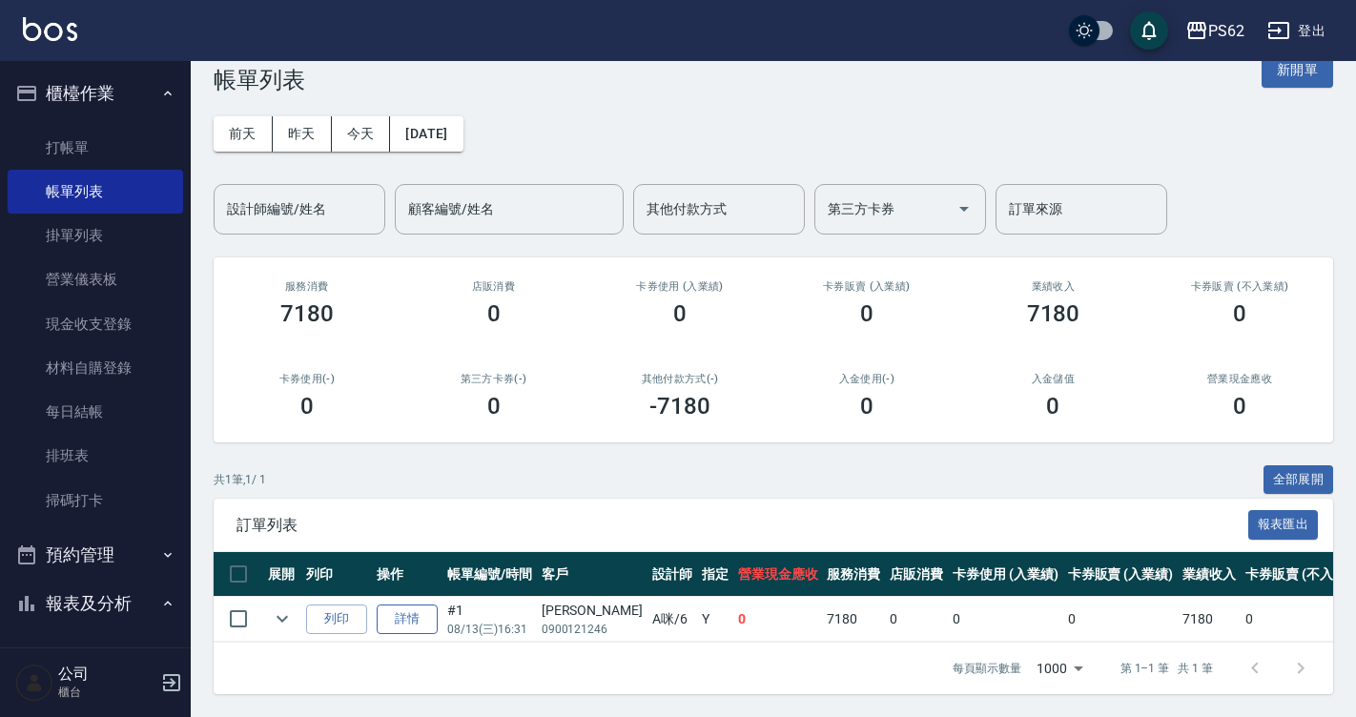
click at [395, 605] on link "詳情" at bounding box center [407, 620] width 61 height 30
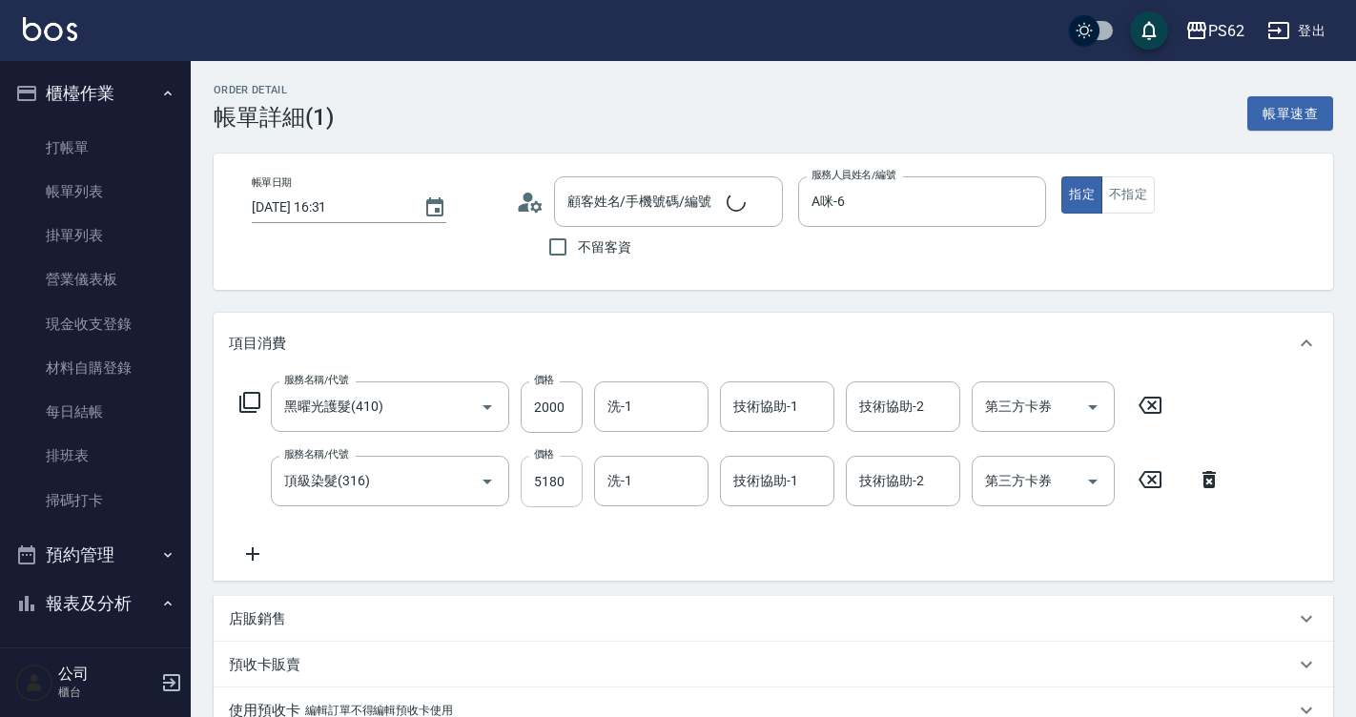
type input "[DATE] 16:31"
type input "A咪-6"
type input "黑曜光護髮(410)"
type input "頂級染髮(316)"
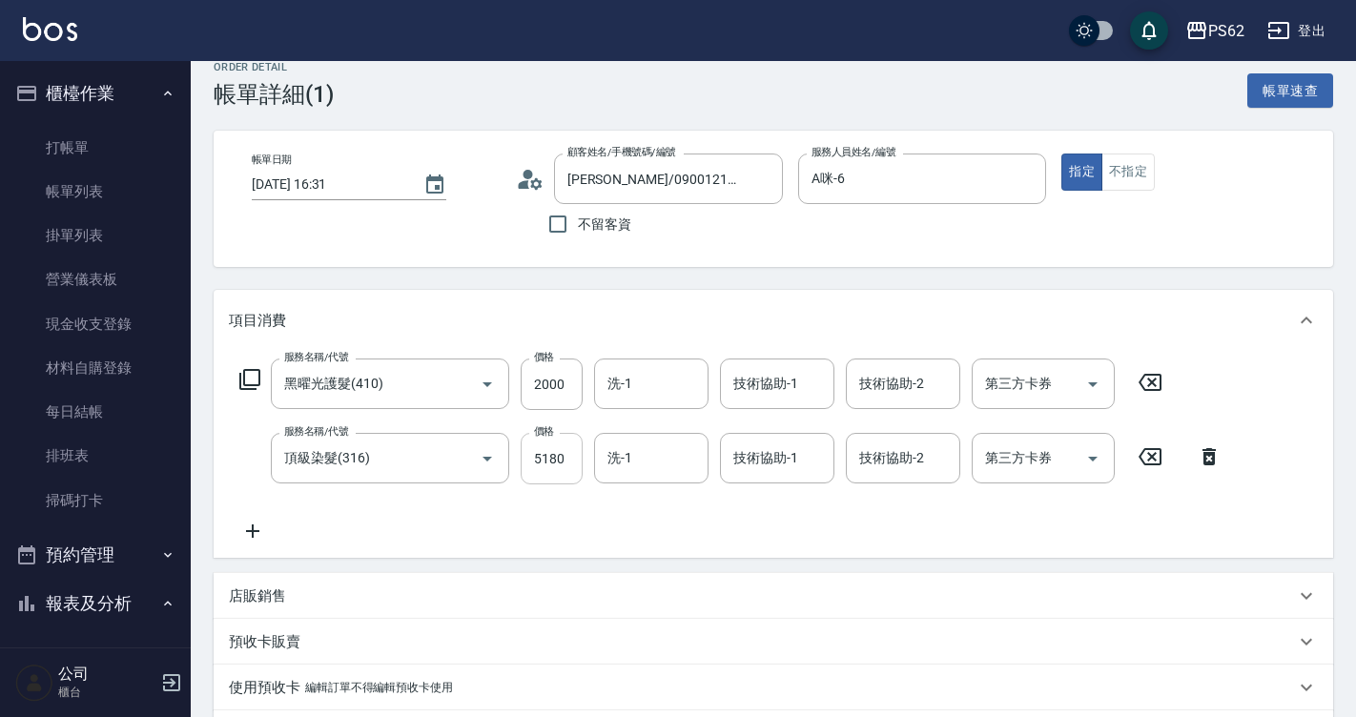
type input "[PERSON_NAME]/0900121246/"
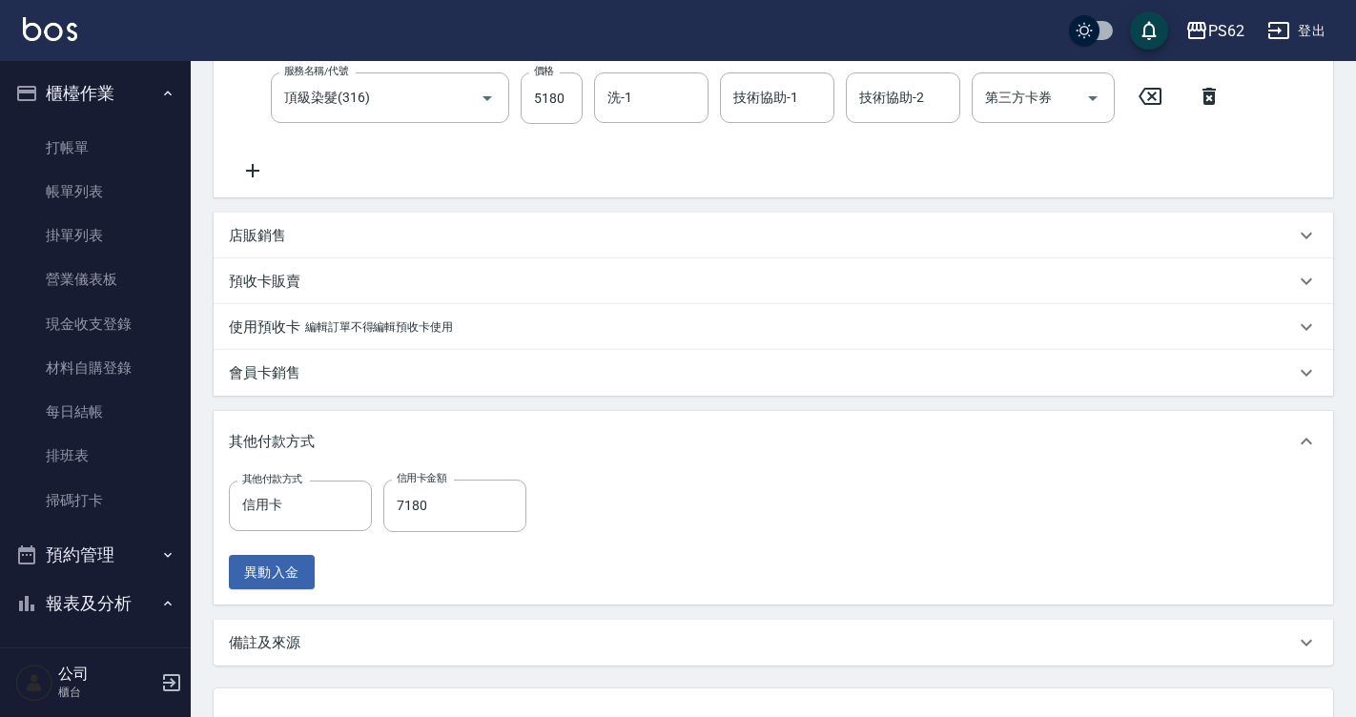
scroll to position [538, 0]
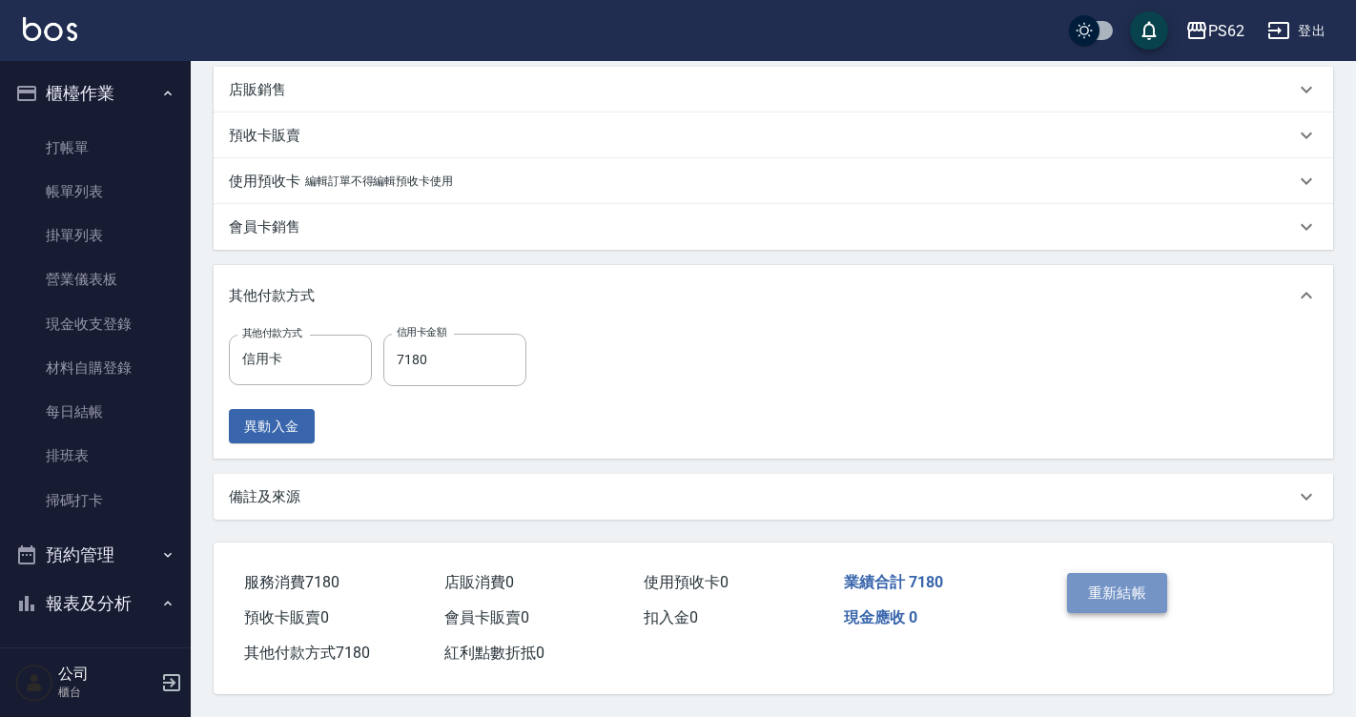
click at [1101, 585] on button "重新結帳" at bounding box center [1117, 593] width 101 height 40
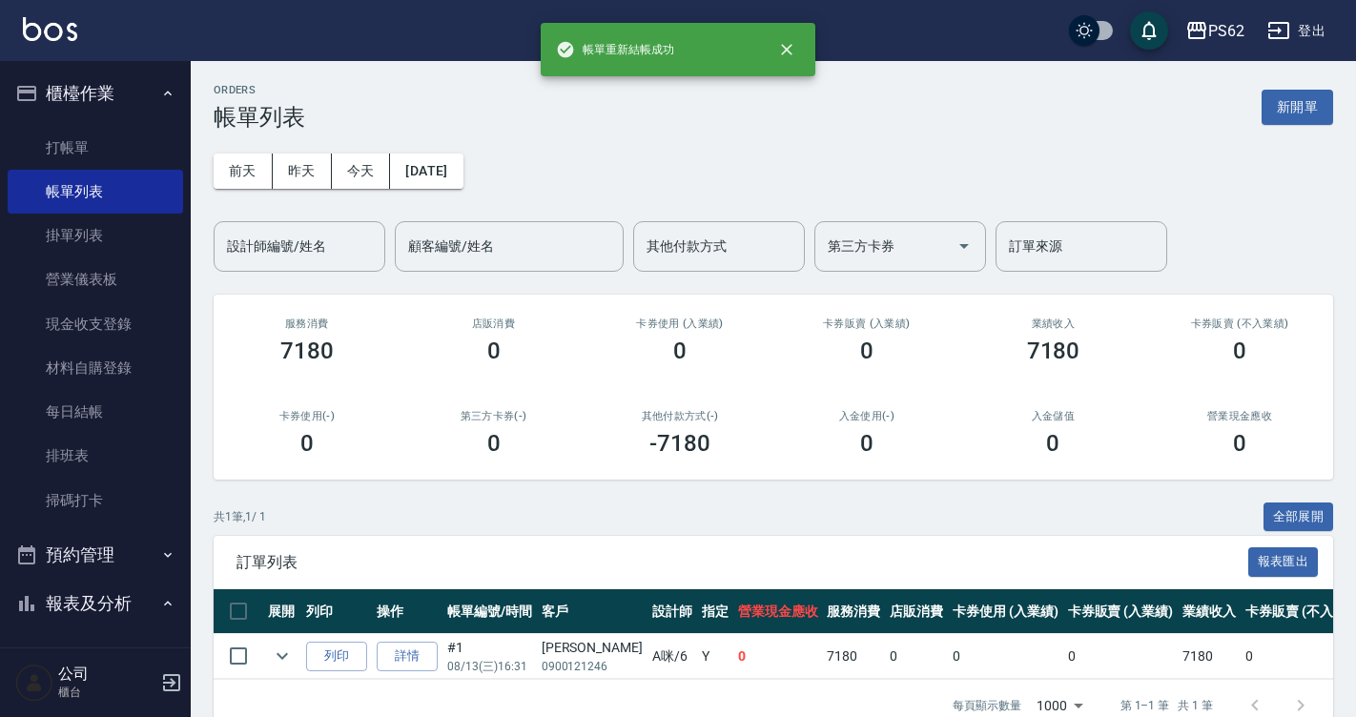
scroll to position [51, 0]
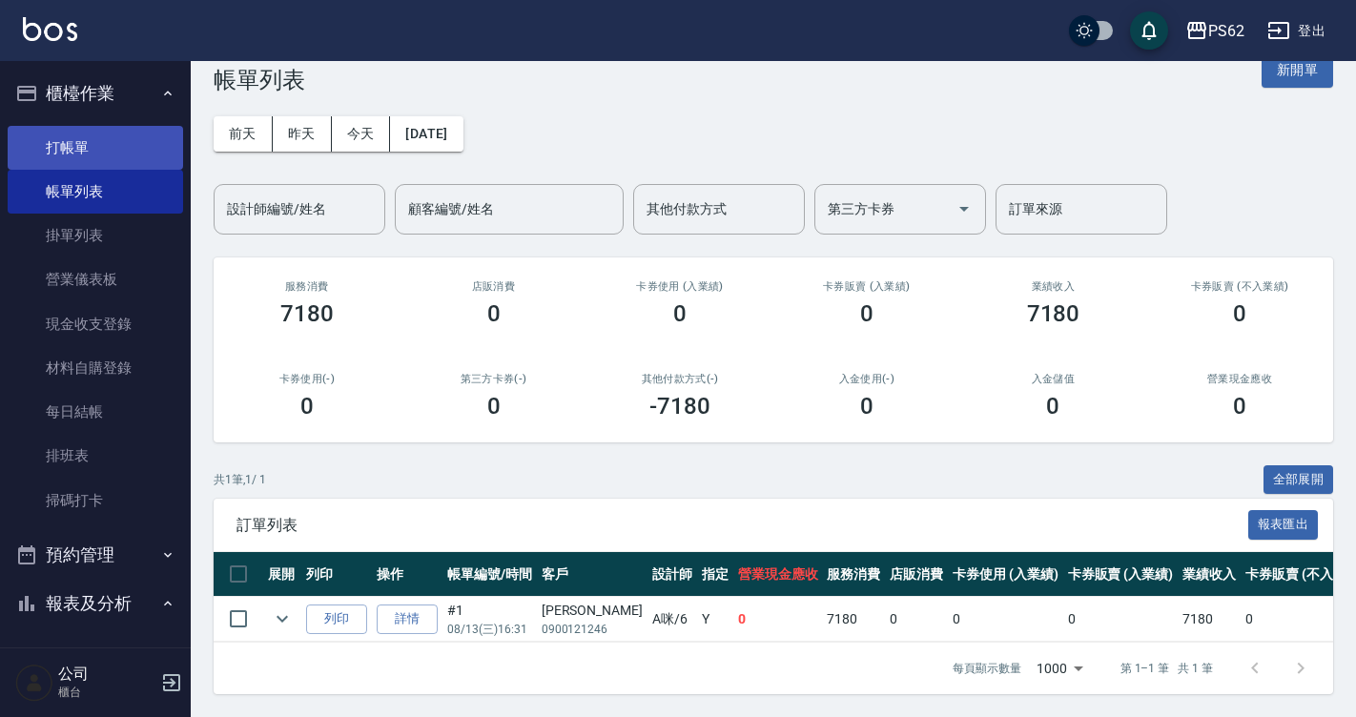
click at [132, 151] on link "打帳單" at bounding box center [95, 148] width 175 height 44
